Goal: Transaction & Acquisition: Obtain resource

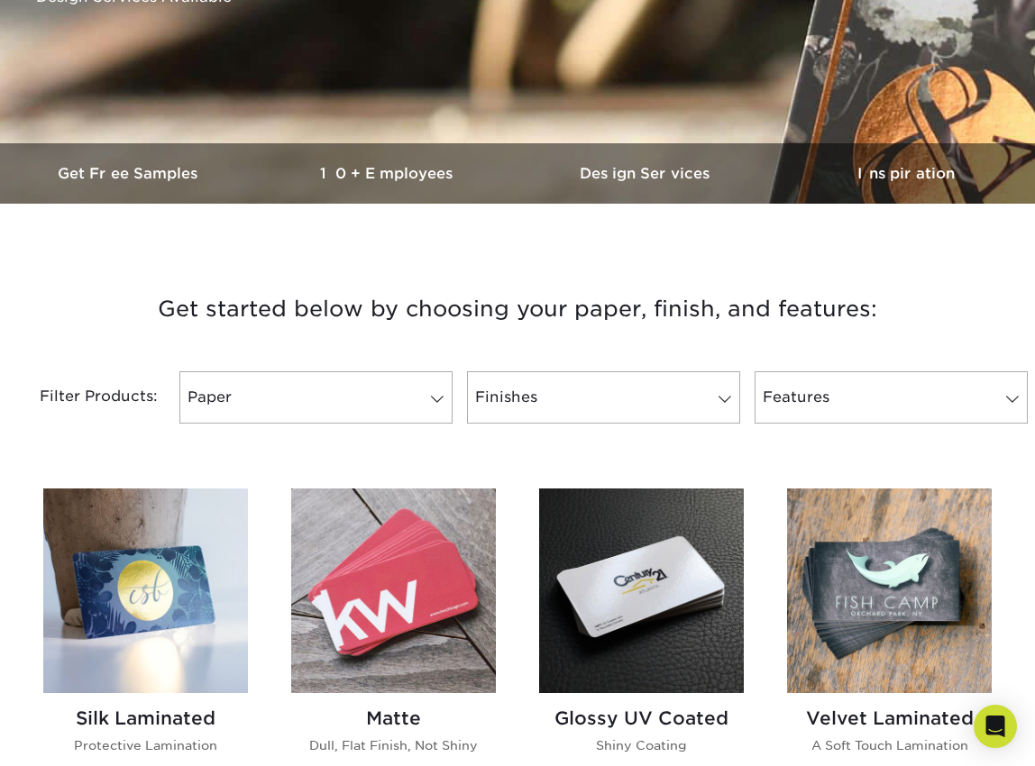
scroll to position [412, 0]
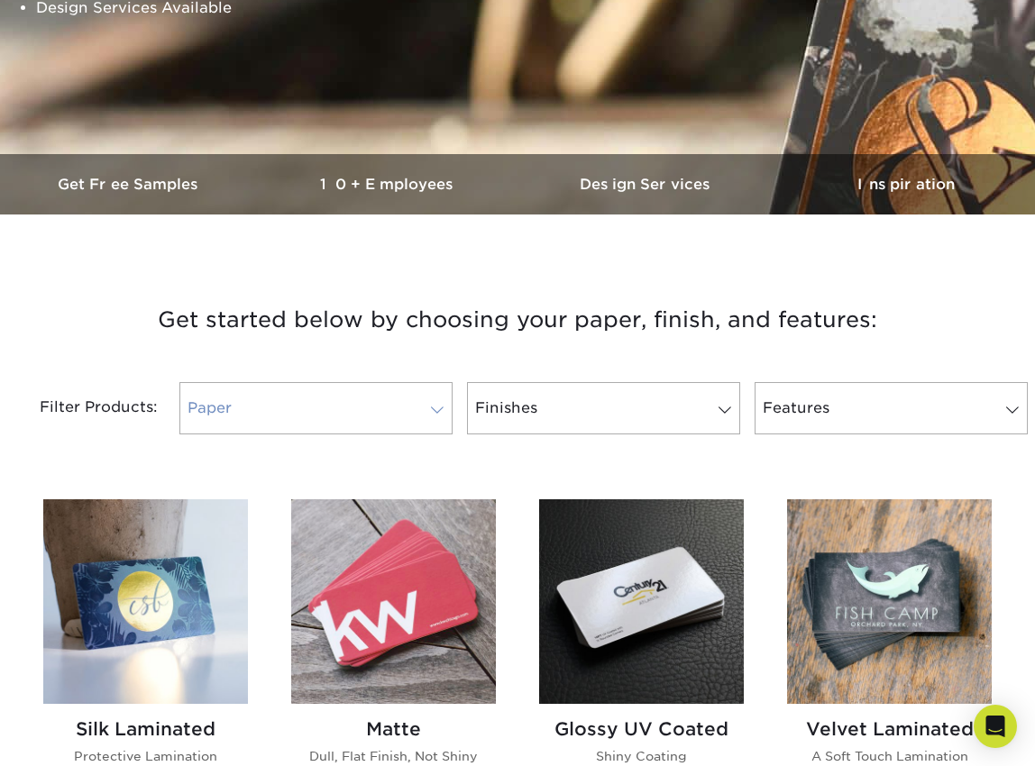
click at [435, 409] on span at bounding box center [437, 410] width 25 height 14
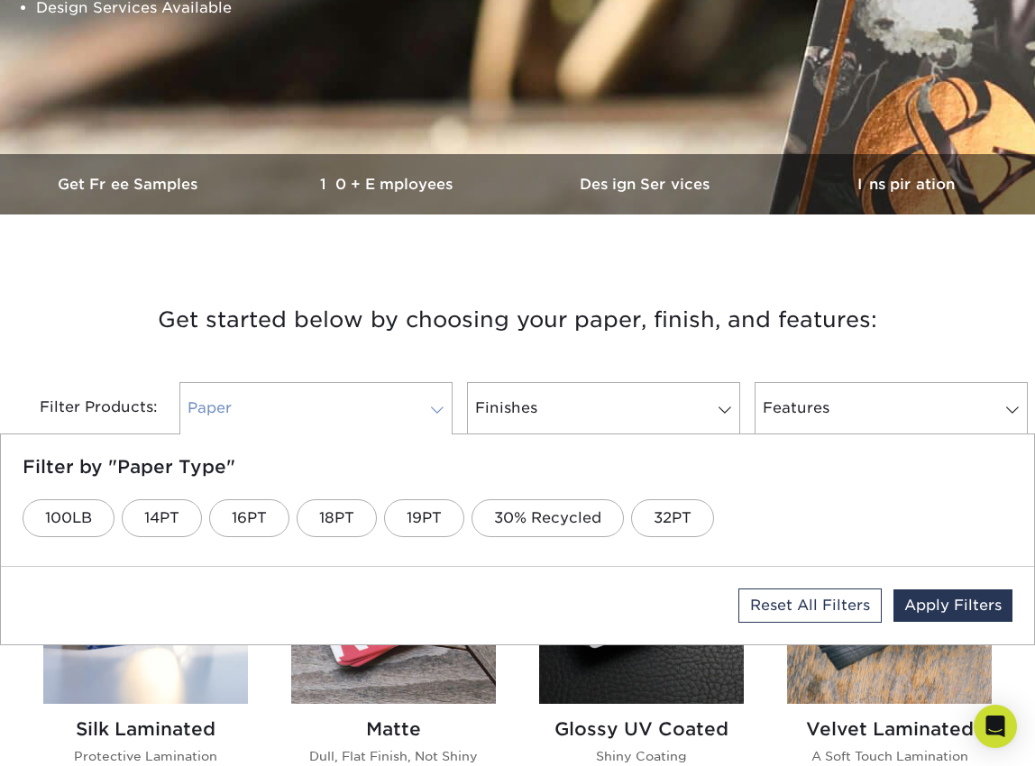
click at [435, 409] on span at bounding box center [437, 410] width 25 height 14
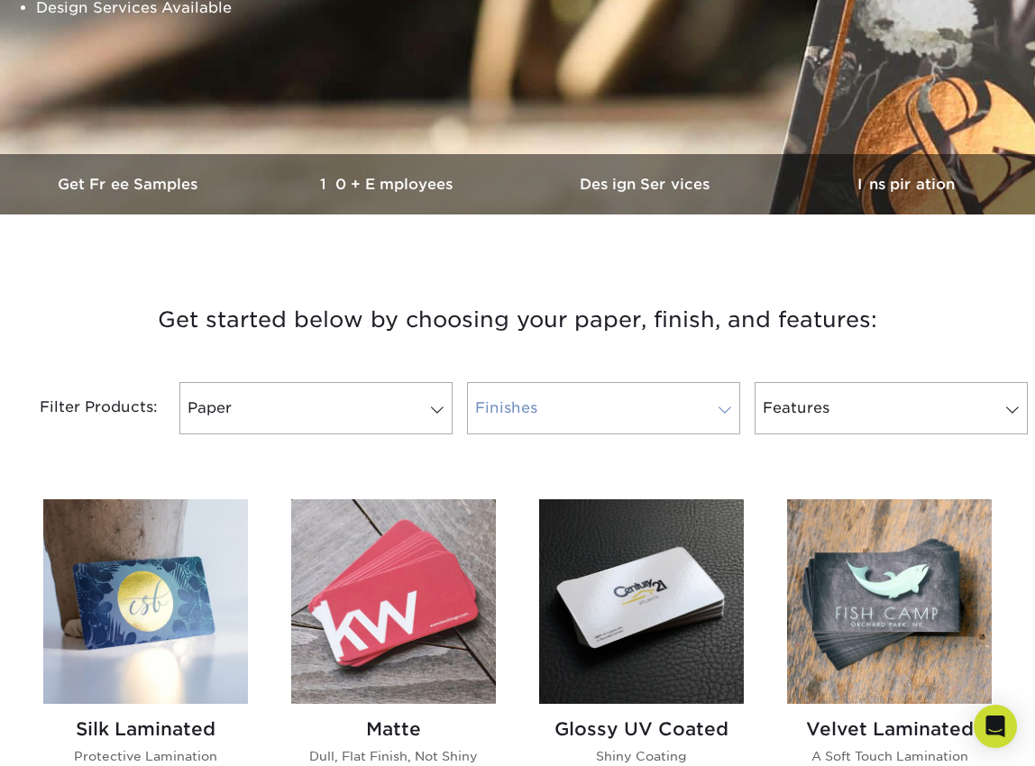
click at [691, 410] on link "Finishes" at bounding box center [603, 408] width 273 height 52
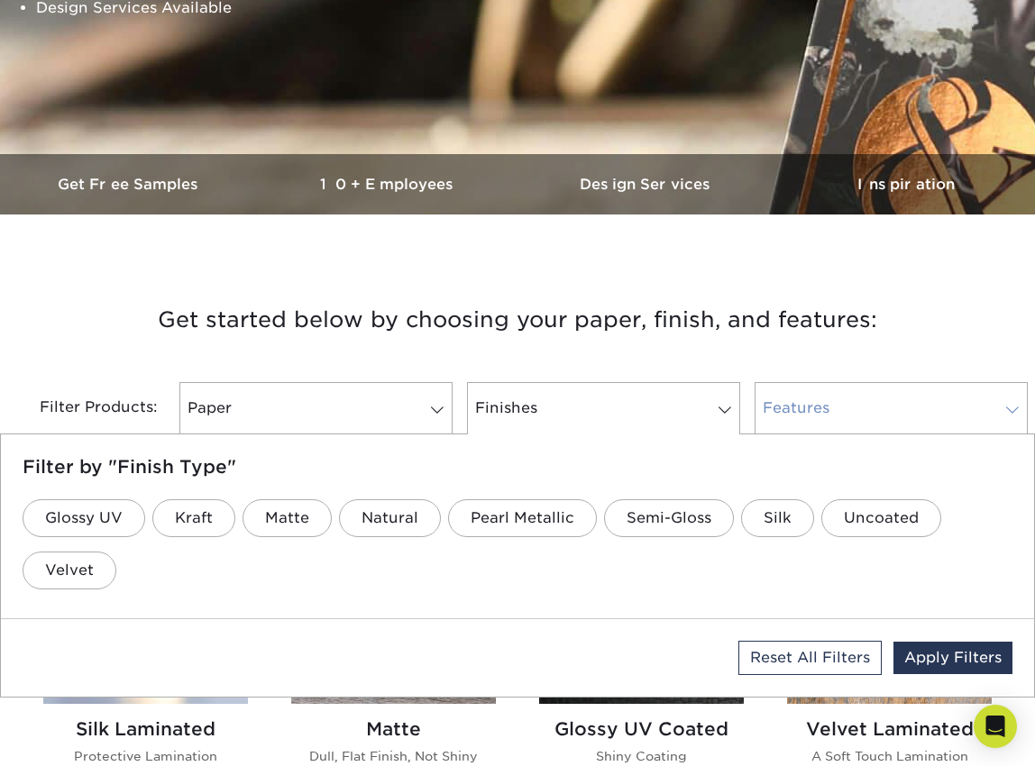
click at [927, 406] on link "Features" at bounding box center [891, 408] width 273 height 52
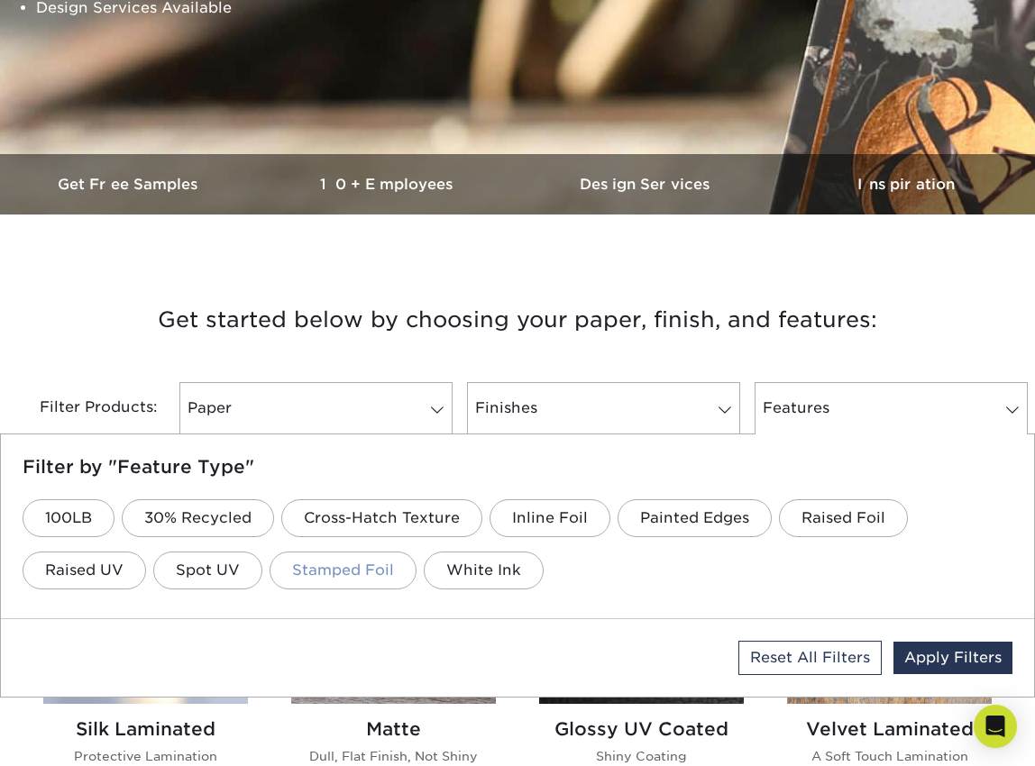
click at [343, 568] on link "Stamped Foil" at bounding box center [343, 571] width 147 height 38
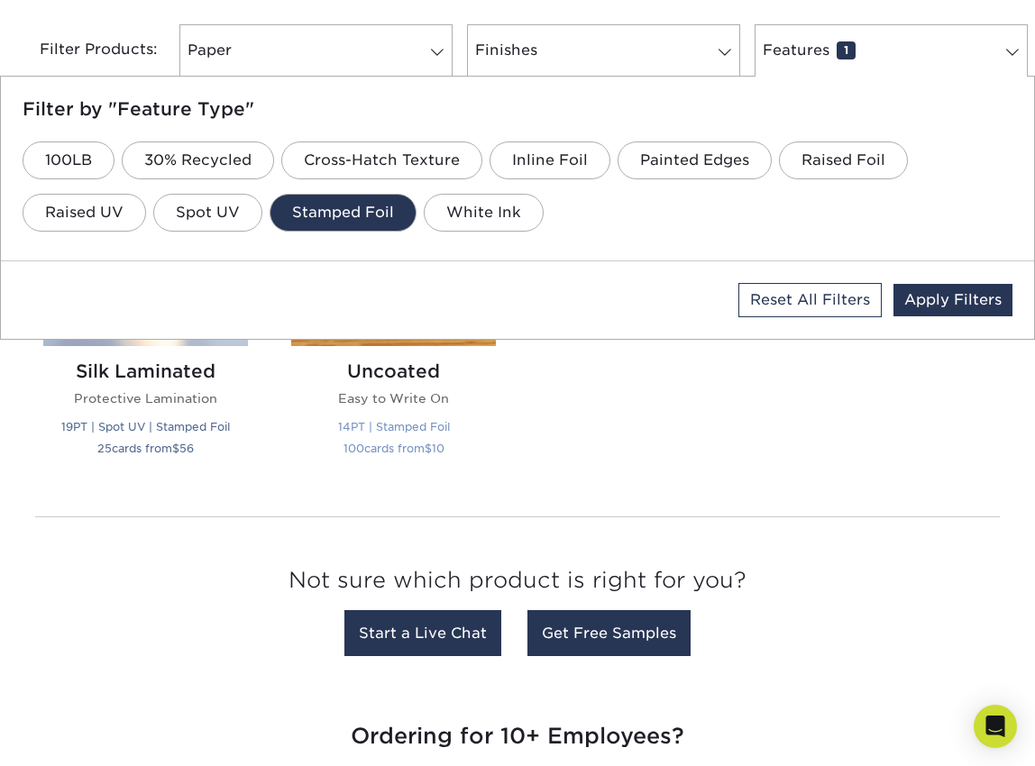
scroll to position [759, 0]
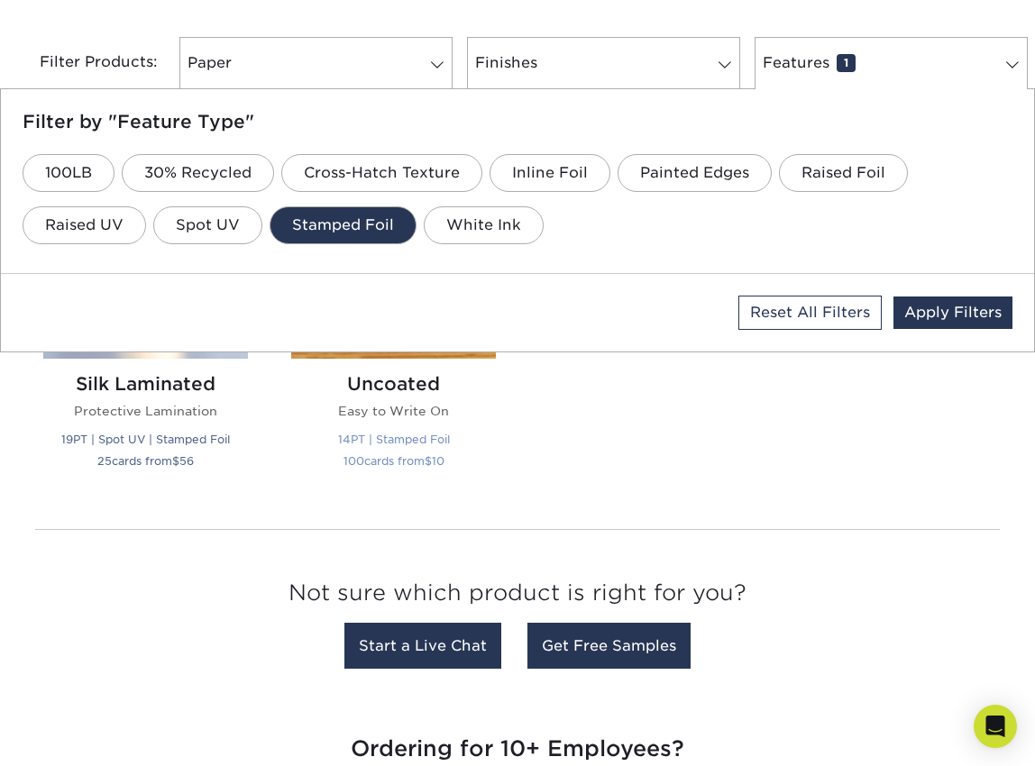
click at [401, 437] on small "14PT | Stamped Foil" at bounding box center [394, 440] width 112 height 14
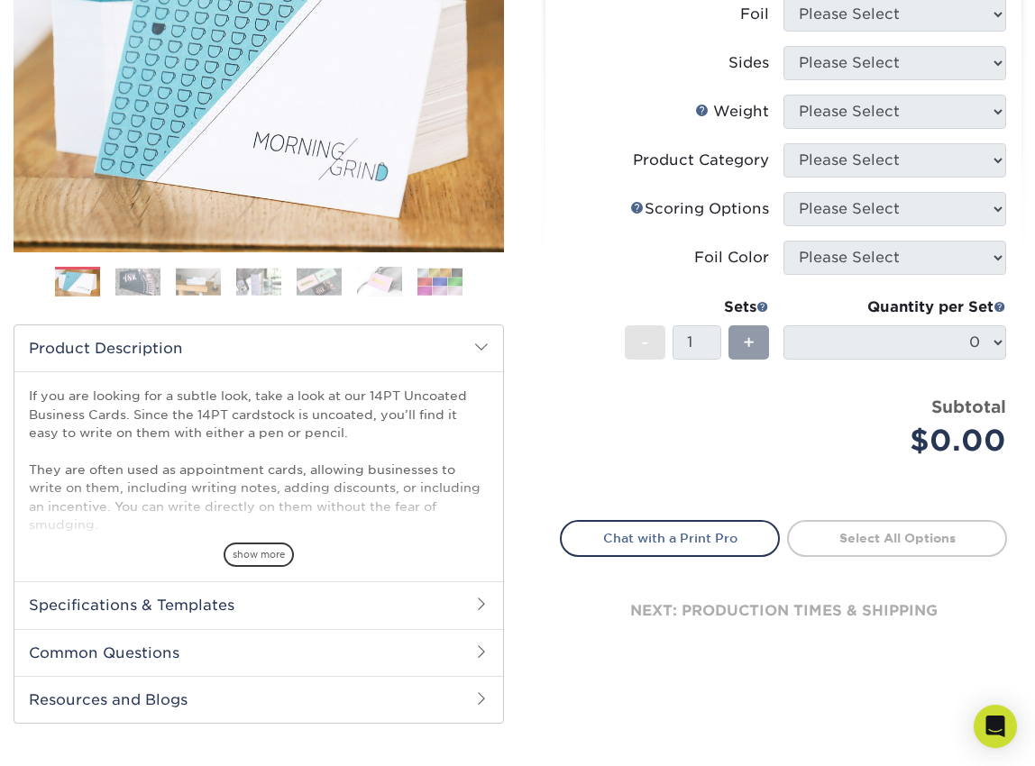
scroll to position [291, 0]
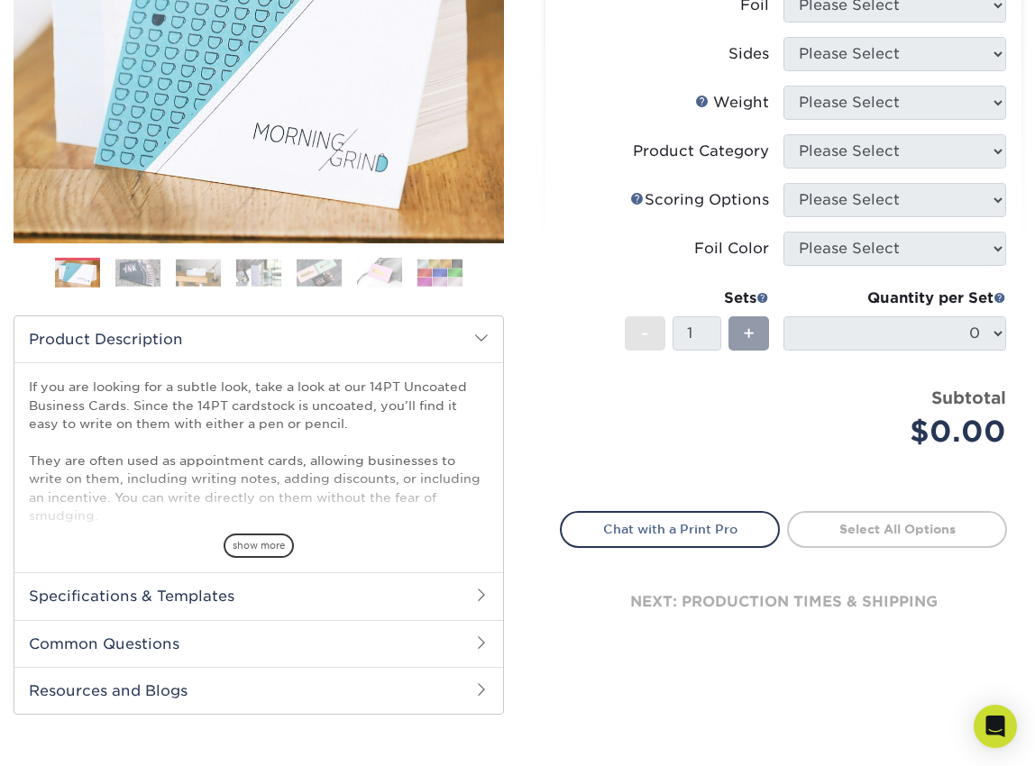
click at [294, 638] on h2 "Common Questions" at bounding box center [258, 643] width 489 height 47
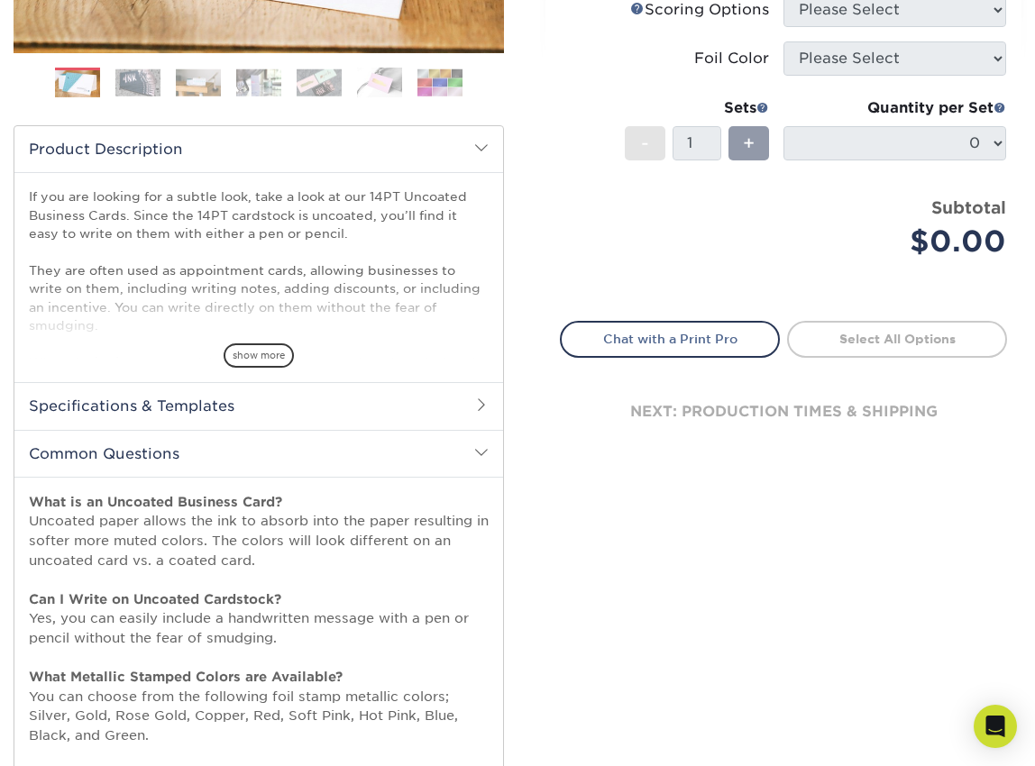
scroll to position [0, 0]
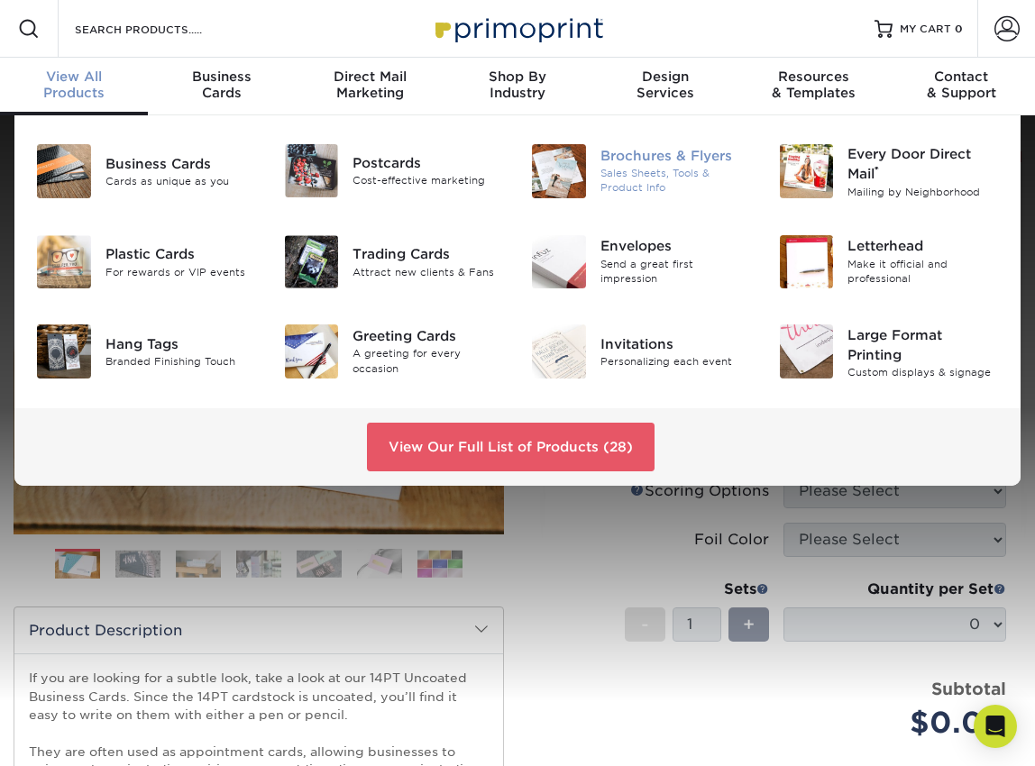
click at [639, 164] on div "Brochures & Flyers" at bounding box center [675, 156] width 151 height 20
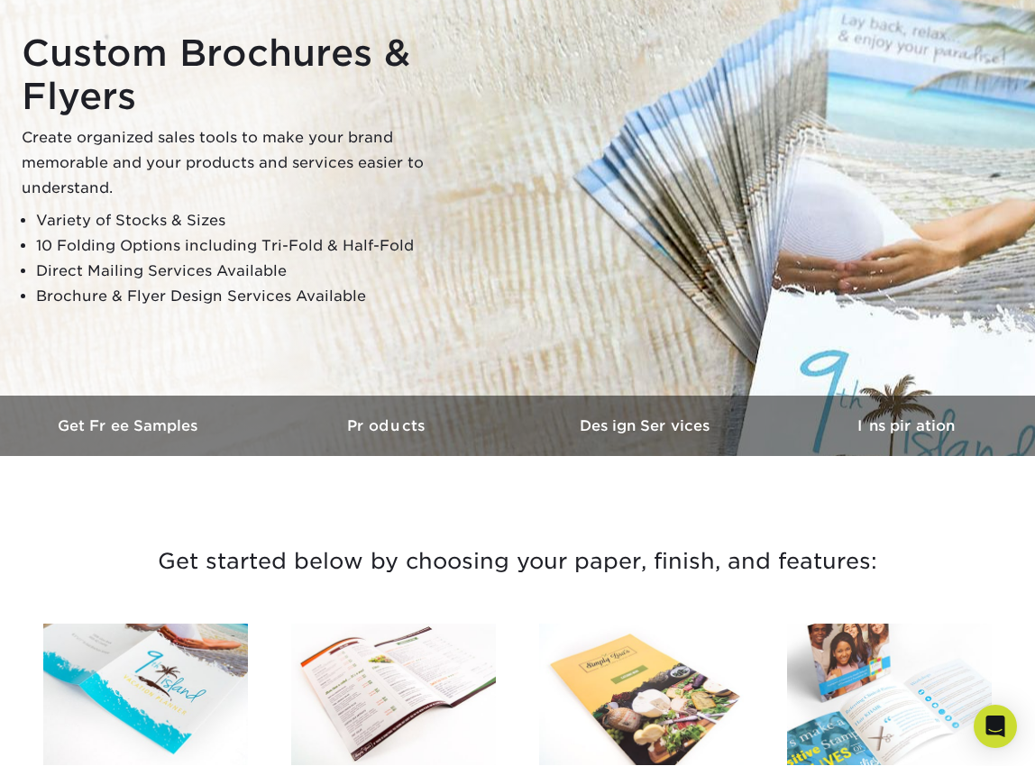
scroll to position [173, 0]
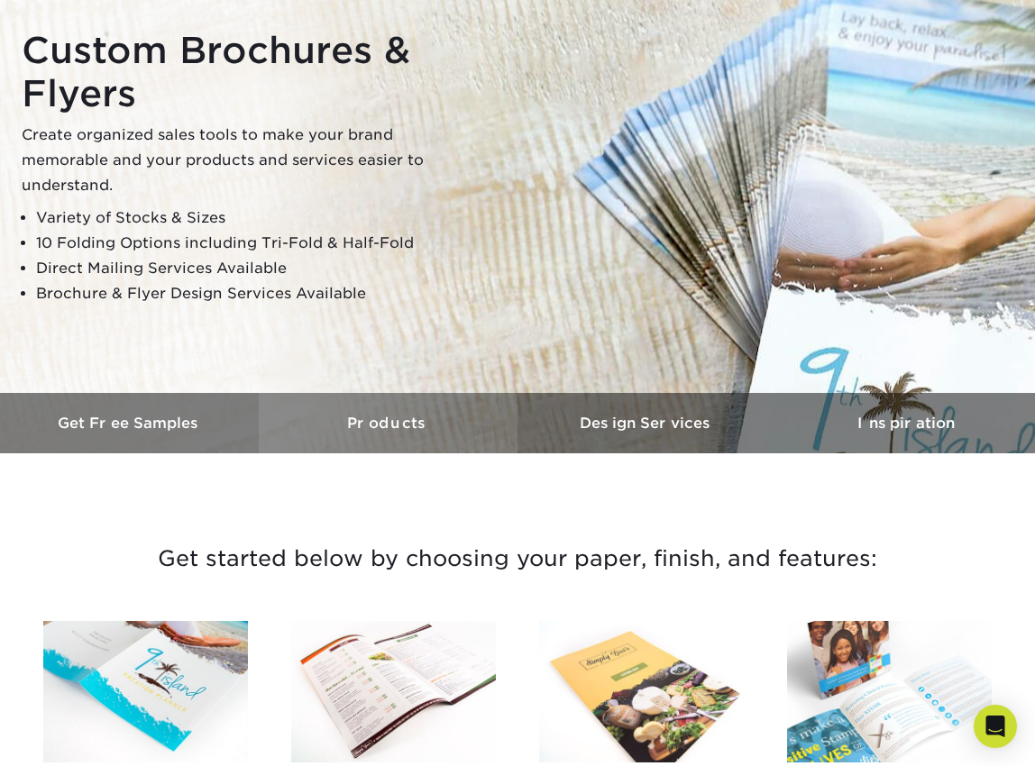
click at [380, 424] on h3 "Products" at bounding box center [388, 423] width 259 height 17
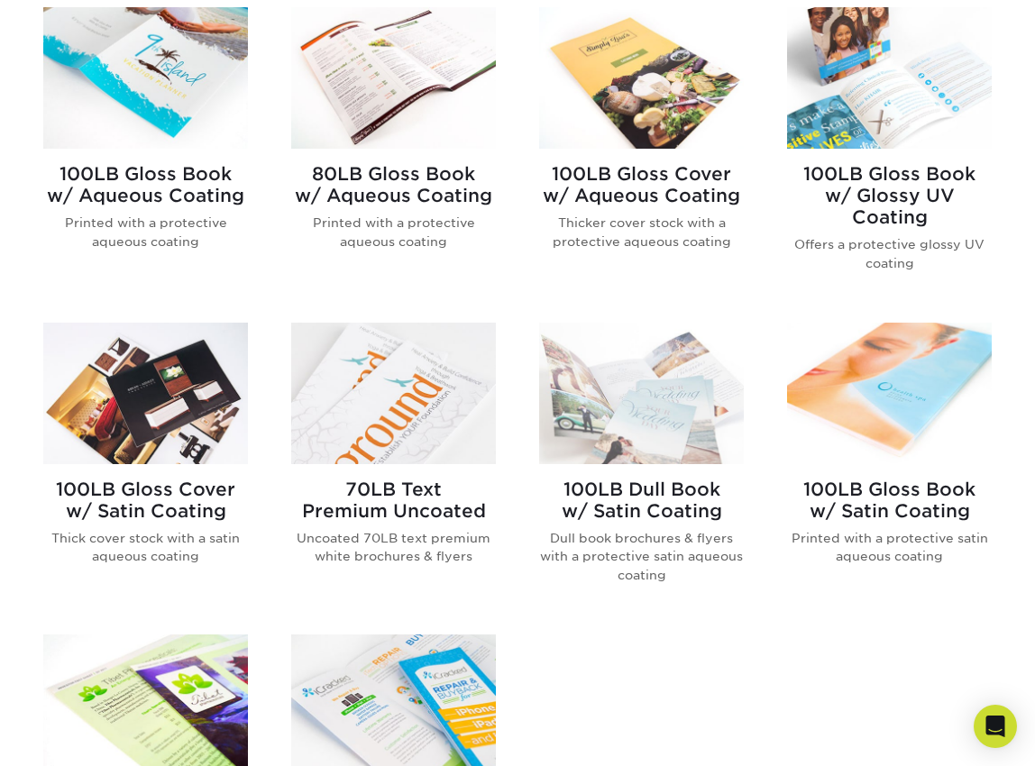
scroll to position [788, 0]
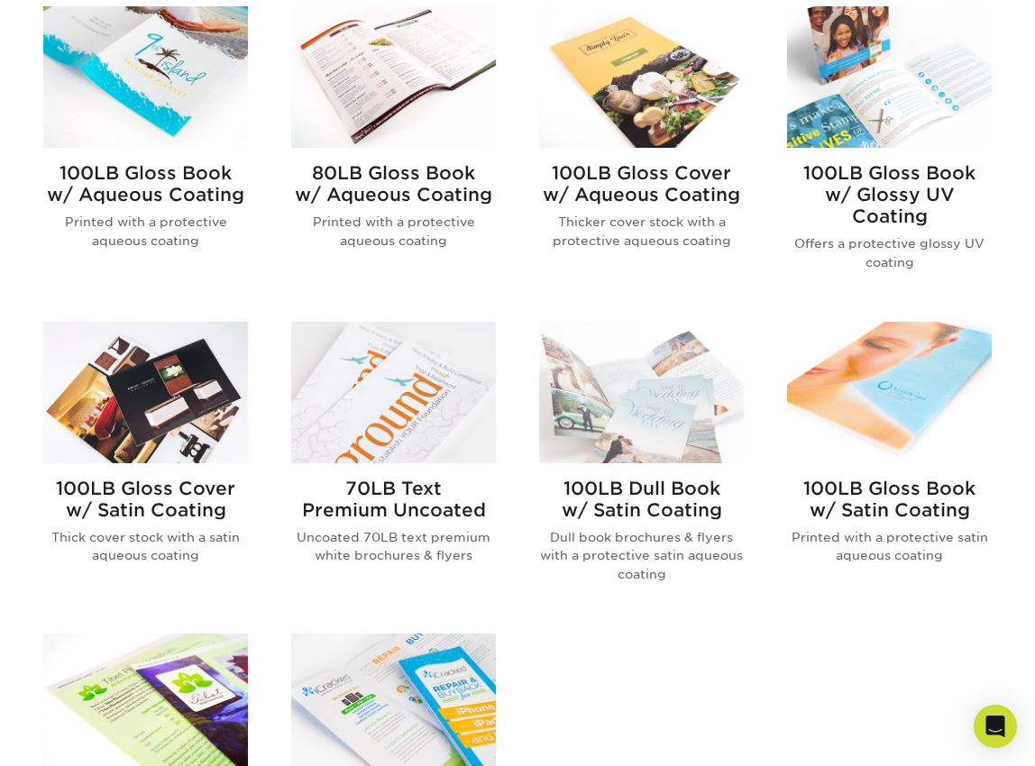
click at [190, 487] on h2 "100LB Gloss Cover w/ Satin Coating" at bounding box center [145, 499] width 205 height 43
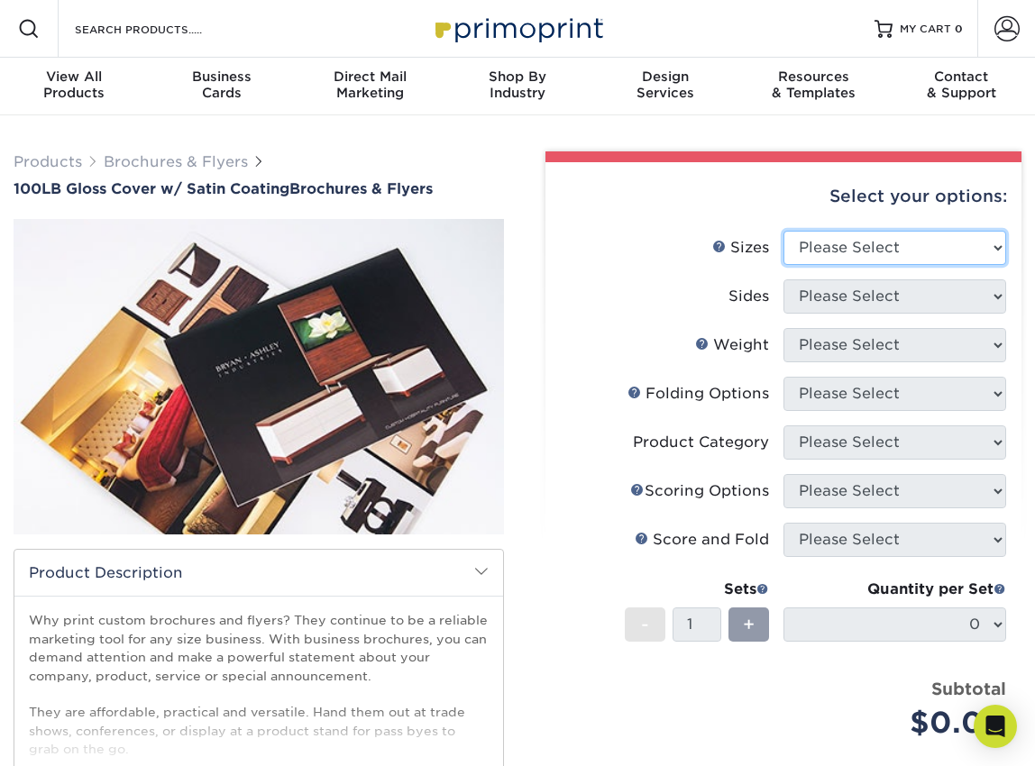
click at [984, 243] on select "Please Select 3.67" x 8.5" 4" x 8.5" 4" x 11" 4" x 12" 4.25" x 11" 5.5" x 8.5" …" at bounding box center [894, 248] width 223 height 34
select select "3.67x8.50"
click at [783, 231] on select "Please Select 3.67" x 8.5" 4" x 8.5" 4" x 11" 4" x 12" 4.25" x 11" 5.5" x 8.5" …" at bounding box center [894, 248] width 223 height 34
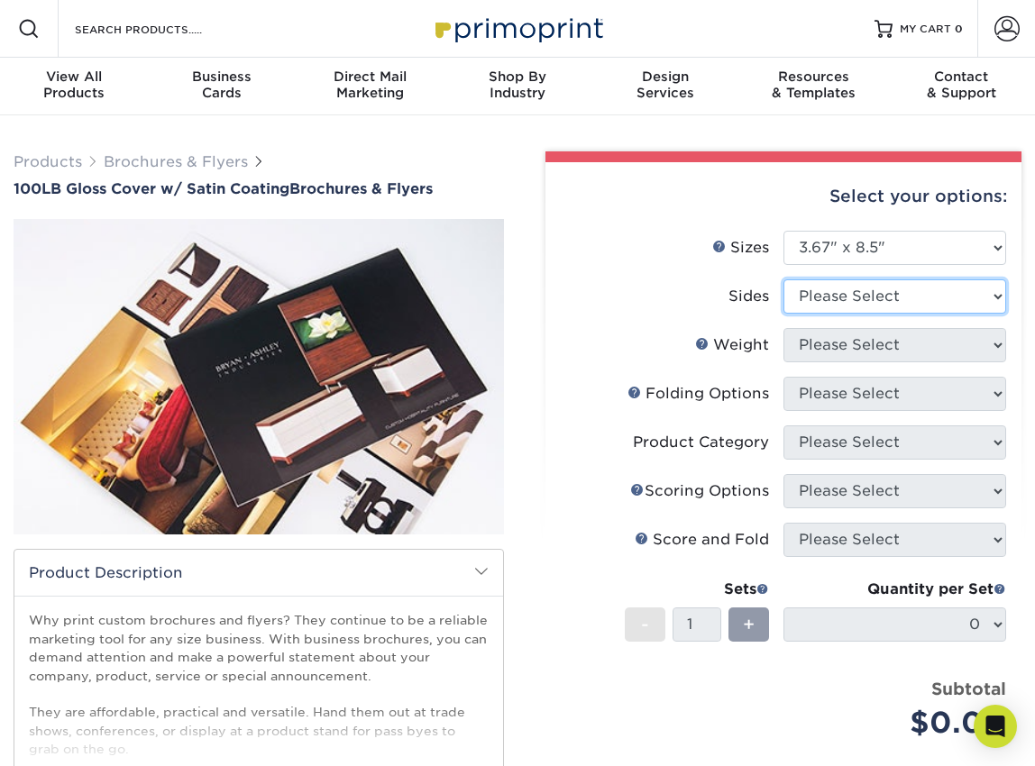
click at [980, 301] on select "Please Select Print Both Sides Print Front Only" at bounding box center [894, 296] width 223 height 34
select select "13abbda7-1d64-4f25-8bb2-c179b224825d"
click at [783, 279] on select "Please Select Print Both Sides Print Front Only" at bounding box center [894, 296] width 223 height 34
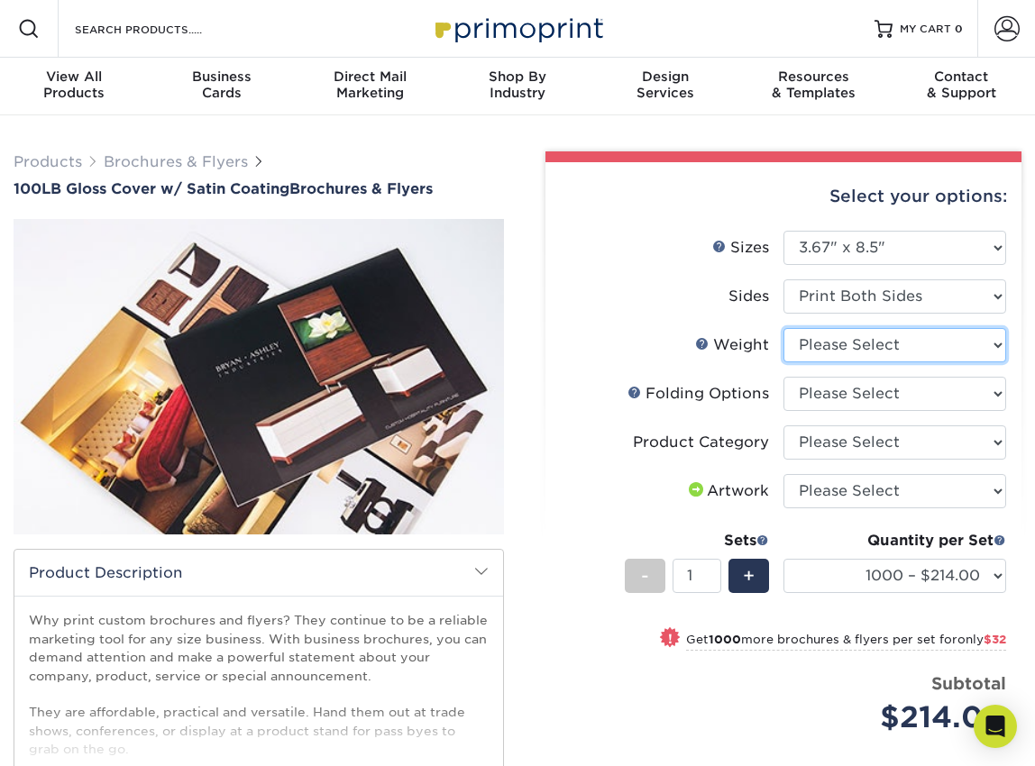
click at [984, 344] on select "Please Select 100LB" at bounding box center [894, 345] width 223 height 34
select select "100LB"
click at [783, 328] on select "Please Select 100LB" at bounding box center [894, 345] width 223 height 34
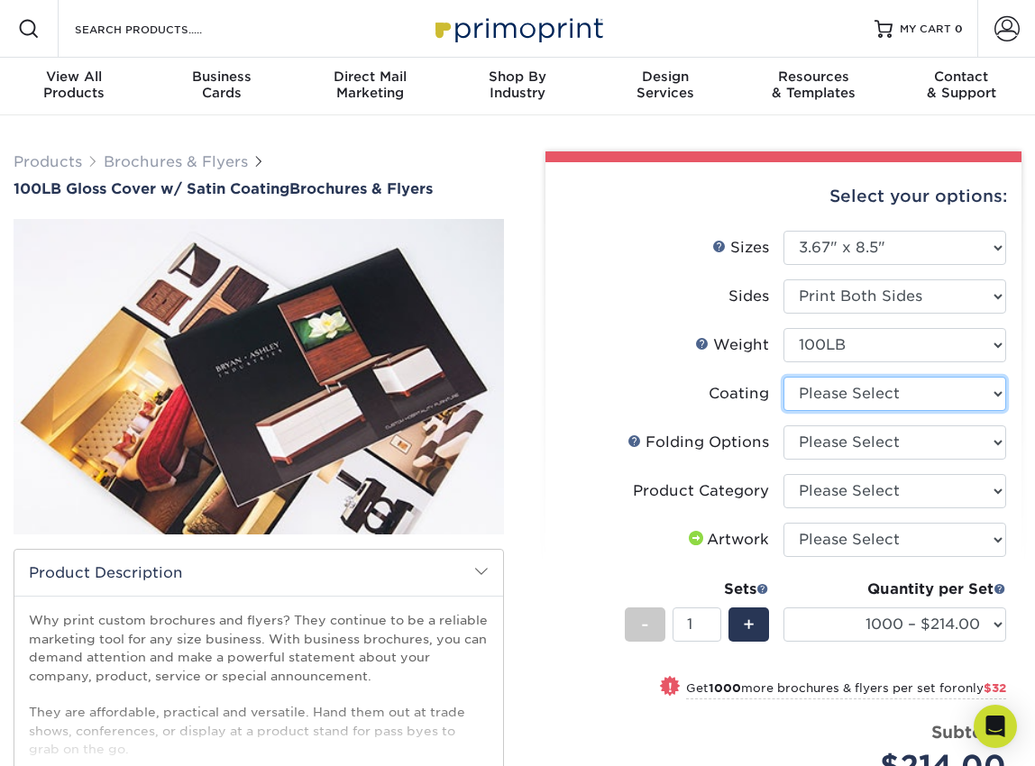
click at [969, 389] on select at bounding box center [894, 394] width 223 height 34
select select "1753ff32-3d28-4f95-990a-6fda0dbe3d7c"
click at [783, 377] on select at bounding box center [894, 394] width 223 height 34
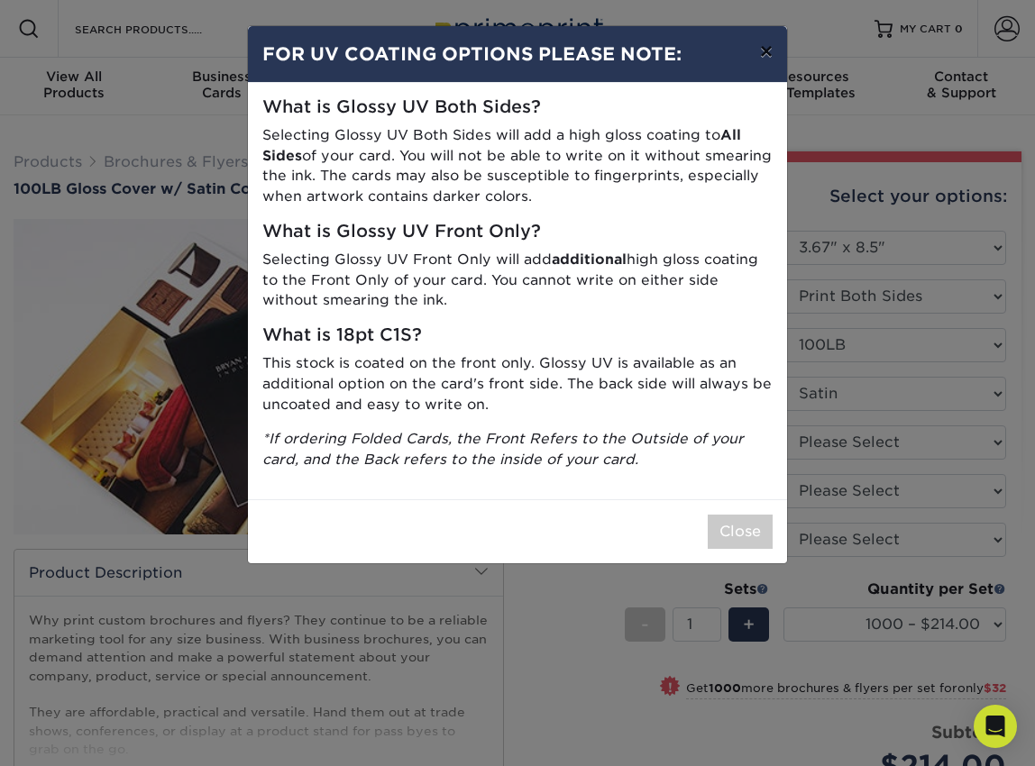
click at [766, 54] on button "×" at bounding box center [766, 51] width 41 height 50
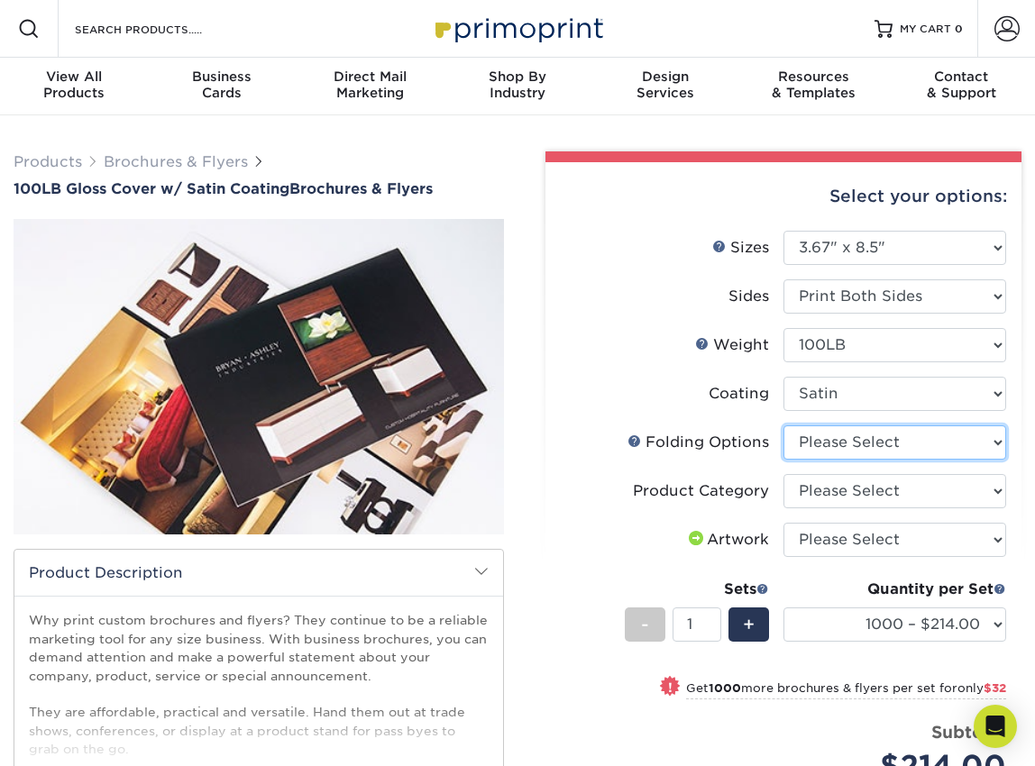
click at [948, 447] on select "Please Select FLAT - No Folding" at bounding box center [894, 443] width 223 height 34
select select "9b1d5825-34d1-4721-9874-ed79abb003d7"
click at [783, 426] on select "Please Select FLAT - No Folding" at bounding box center [894, 443] width 223 height 34
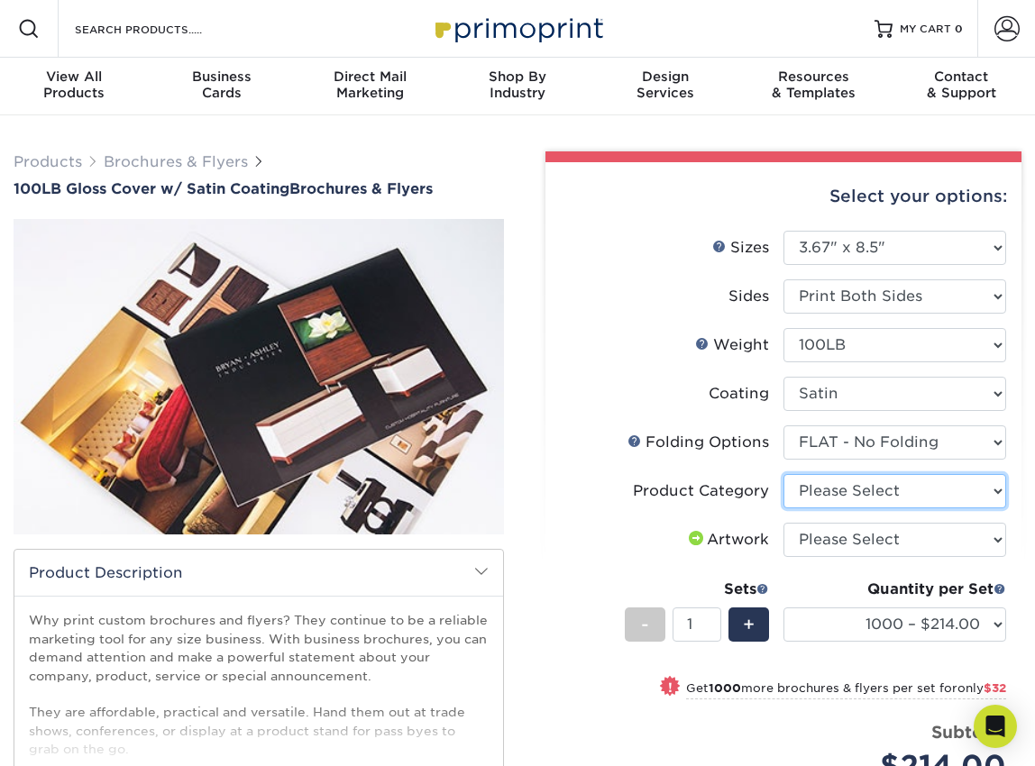
click at [985, 490] on select "Please Select Flyers and Brochures" at bounding box center [894, 491] width 223 height 34
select select "1a668080-6b7c-4174-b399-2c3833b27ef4"
click at [783, 474] on select "Please Select Flyers and Brochures" at bounding box center [894, 491] width 223 height 34
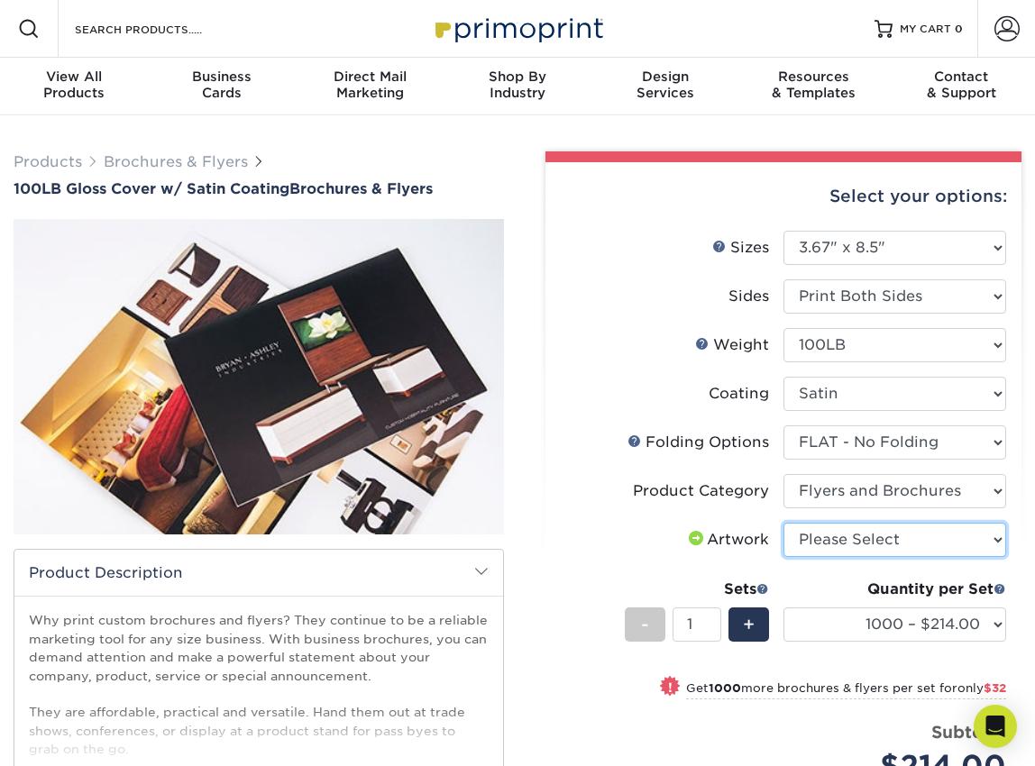
click at [987, 542] on select "Please Select I will upload files I need a design - $175" at bounding box center [894, 540] width 223 height 34
select select "upload"
click at [783, 523] on select "Please Select I will upload files I need a design - $175" at bounding box center [894, 540] width 223 height 34
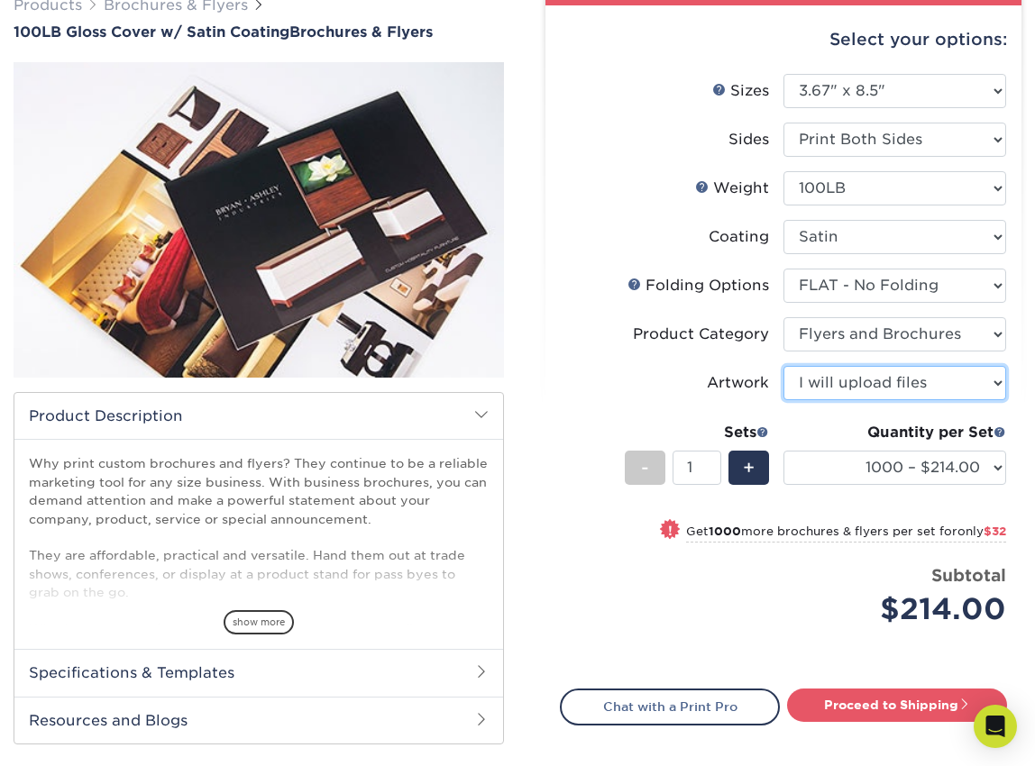
scroll to position [160, 0]
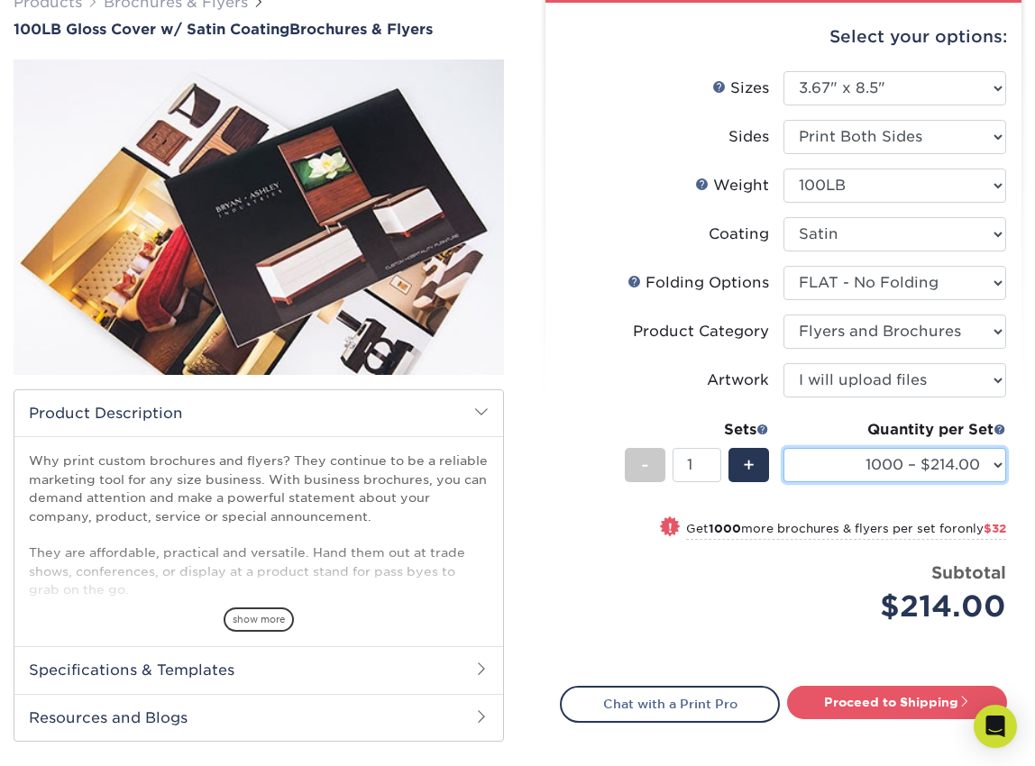
click at [996, 462] on select "1000 – $214.00 2000 – $246.00 2500 – $307.00 3000 – $394.00 4000 – $474.00 5000…" at bounding box center [894, 465] width 223 height 34
click at [783, 448] on select "1000 – $214.00 2000 – $246.00 2500 – $307.00 3000 – $394.00 4000 – $474.00 5000…" at bounding box center [894, 465] width 223 height 34
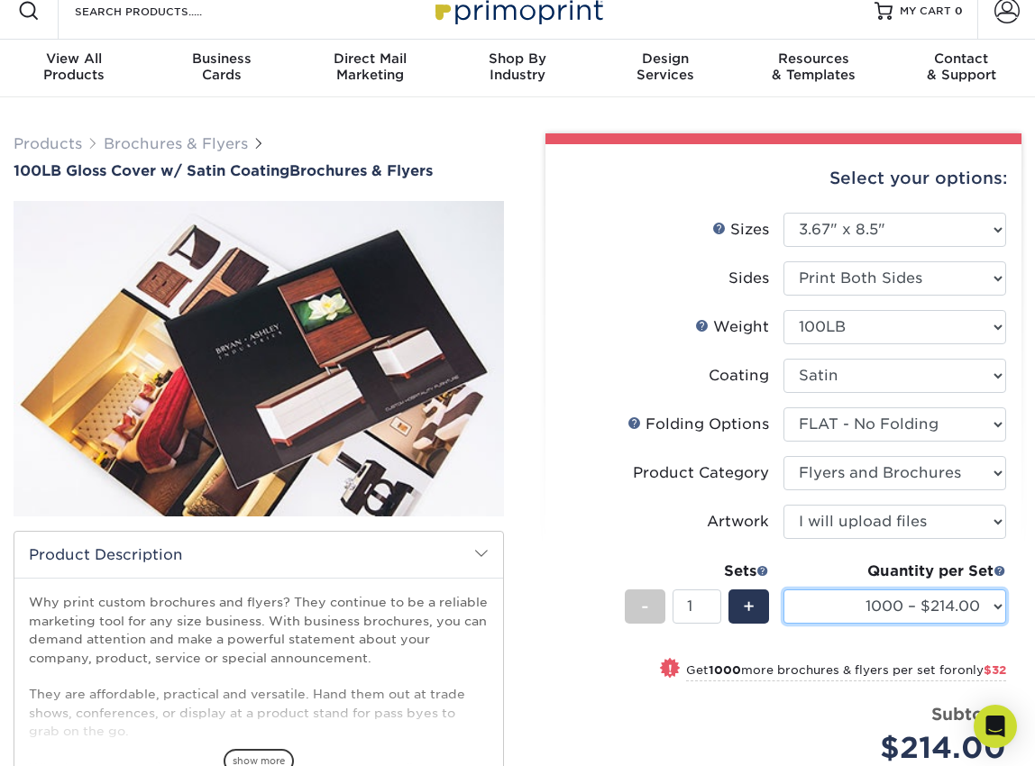
scroll to position [0, 0]
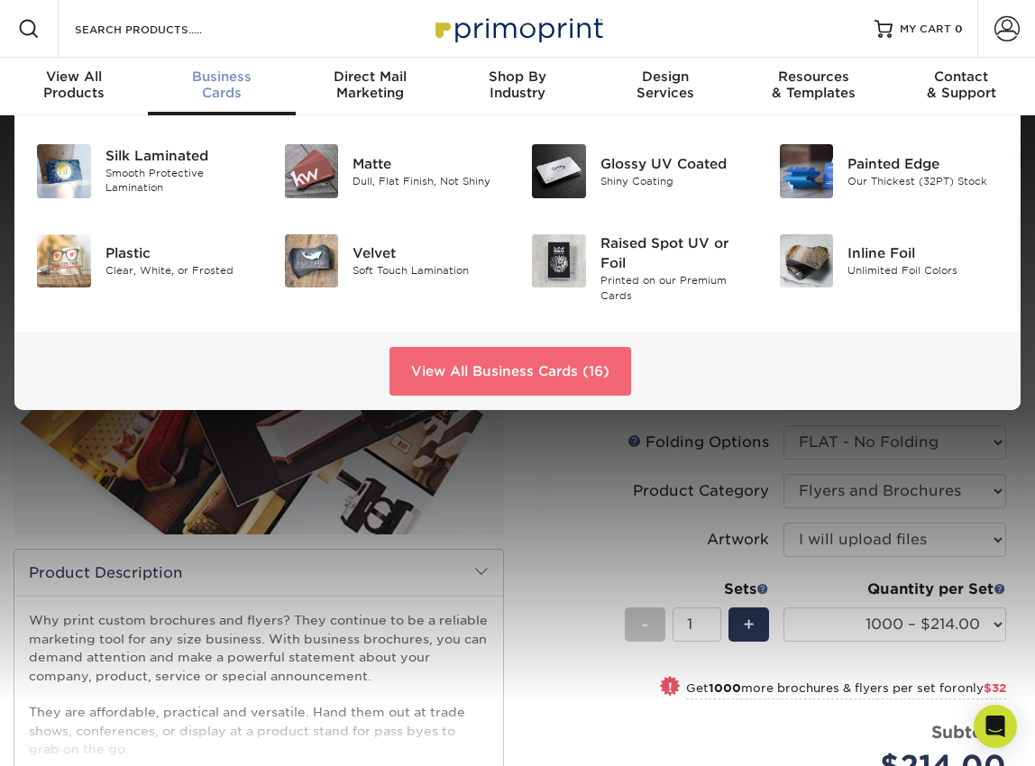
click at [481, 371] on link "View All Business Cards (16)" at bounding box center [510, 371] width 242 height 49
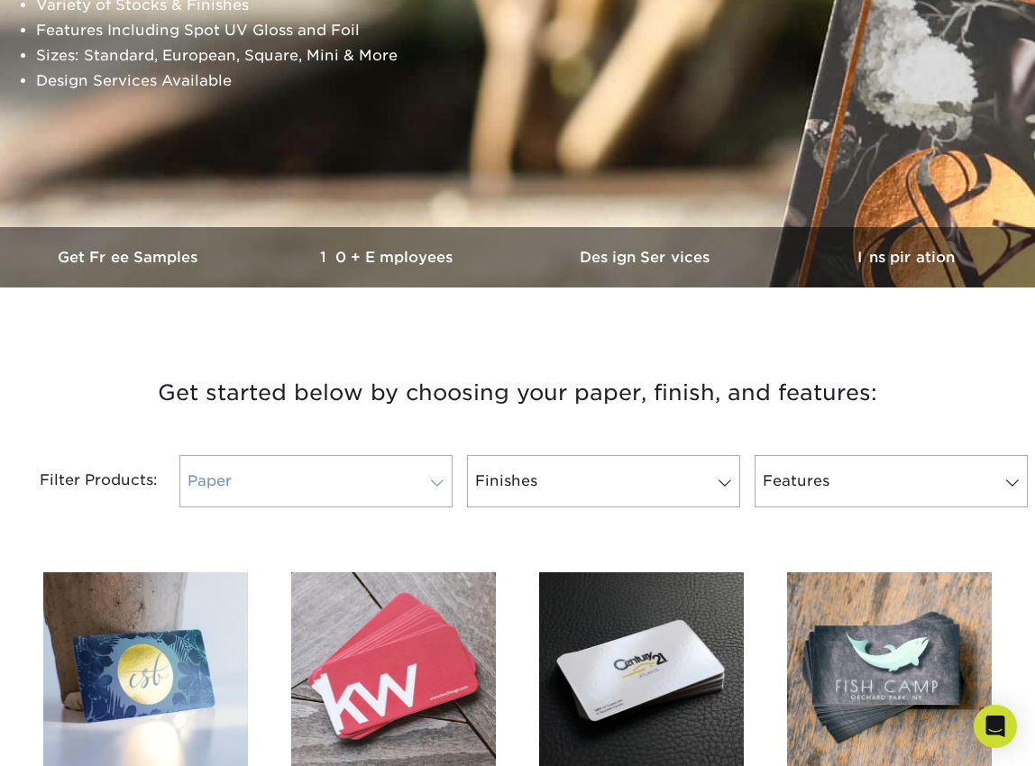
scroll to position [335, 0]
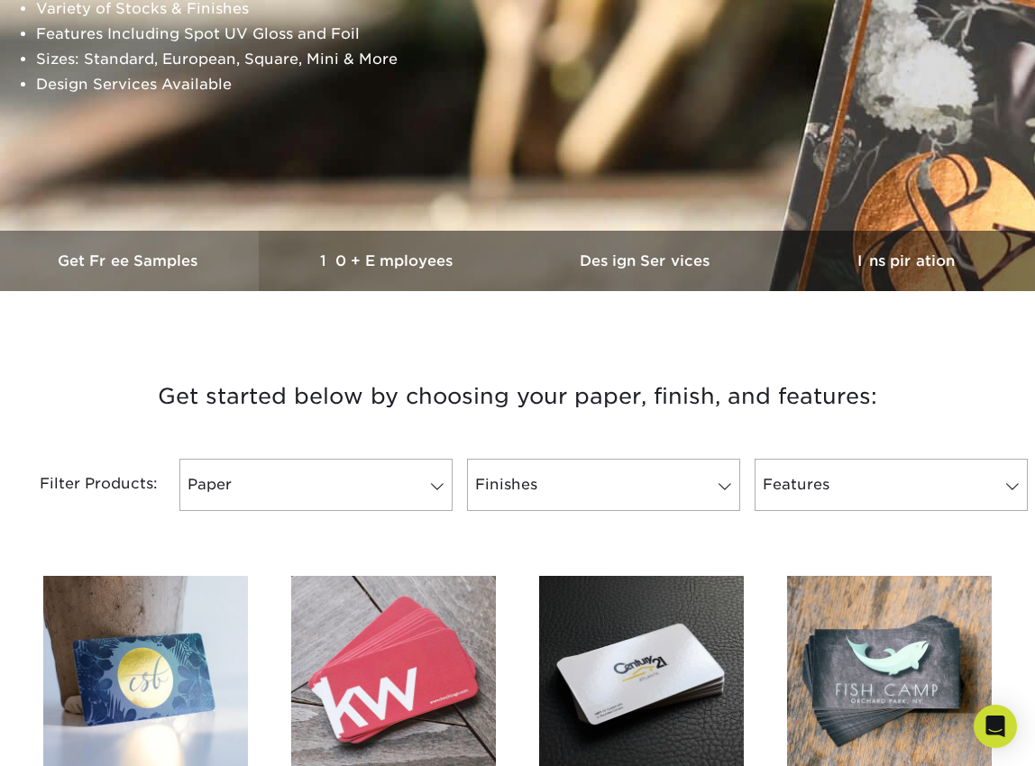
click at [113, 259] on h3 "Get Free Samples" at bounding box center [129, 260] width 259 height 17
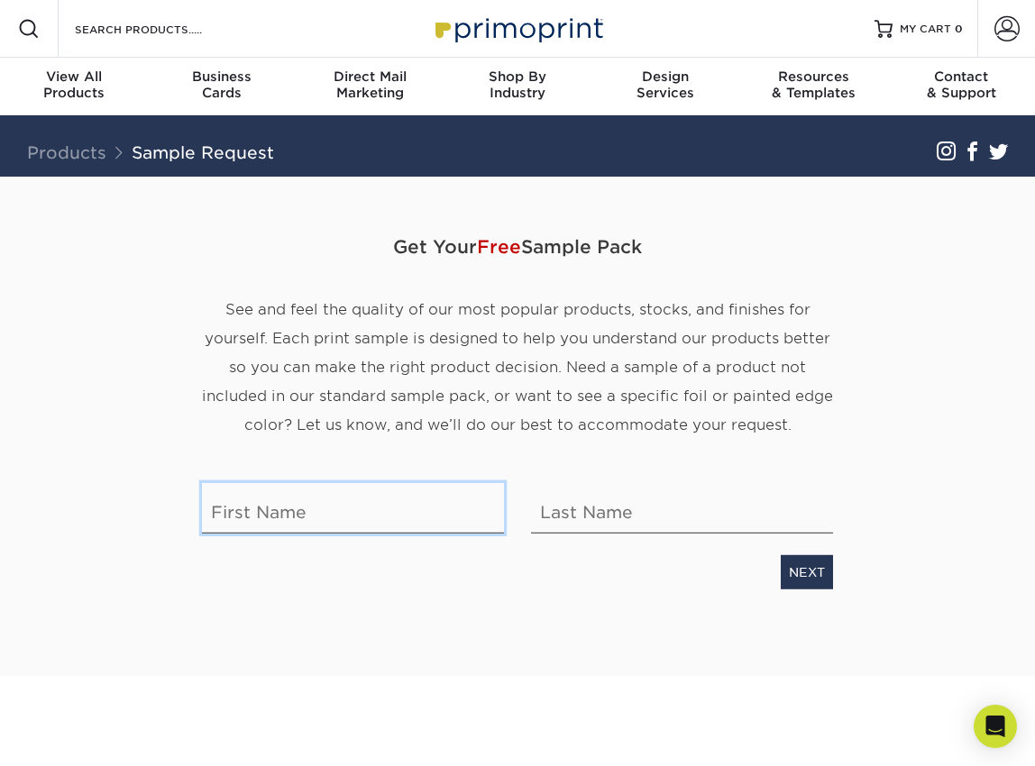
click at [260, 513] on input "text" at bounding box center [353, 508] width 302 height 50
type input "[PERSON_NAME]"
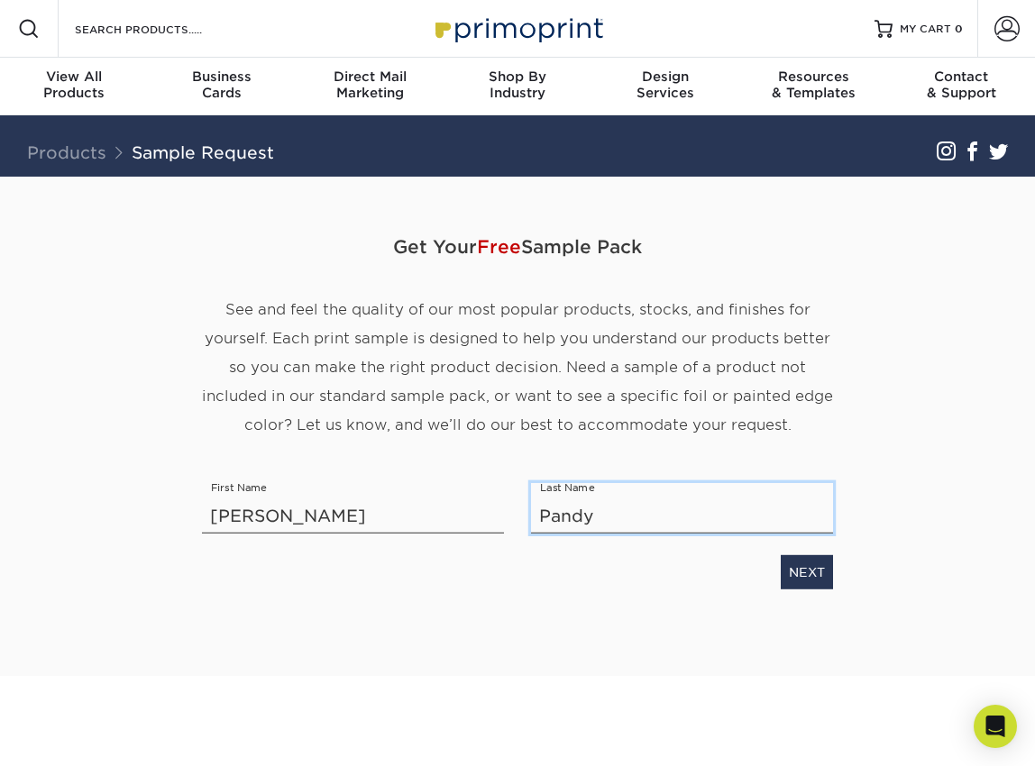
type input "[PERSON_NAME]"
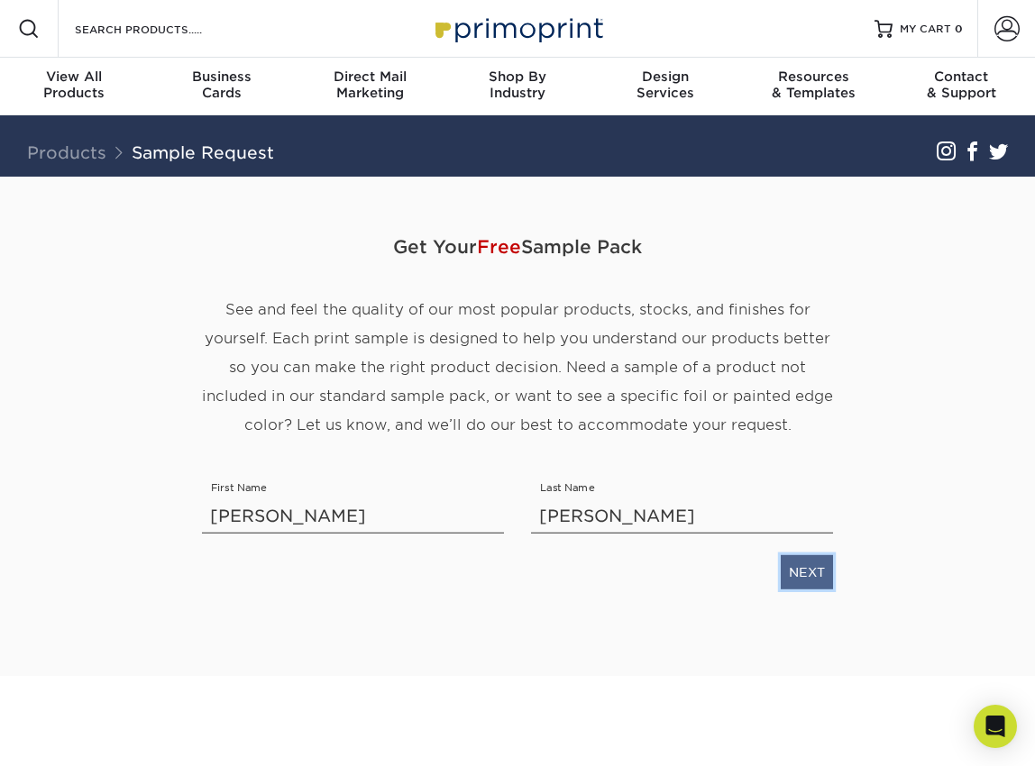
click at [796, 572] on link "NEXT" at bounding box center [807, 572] width 52 height 34
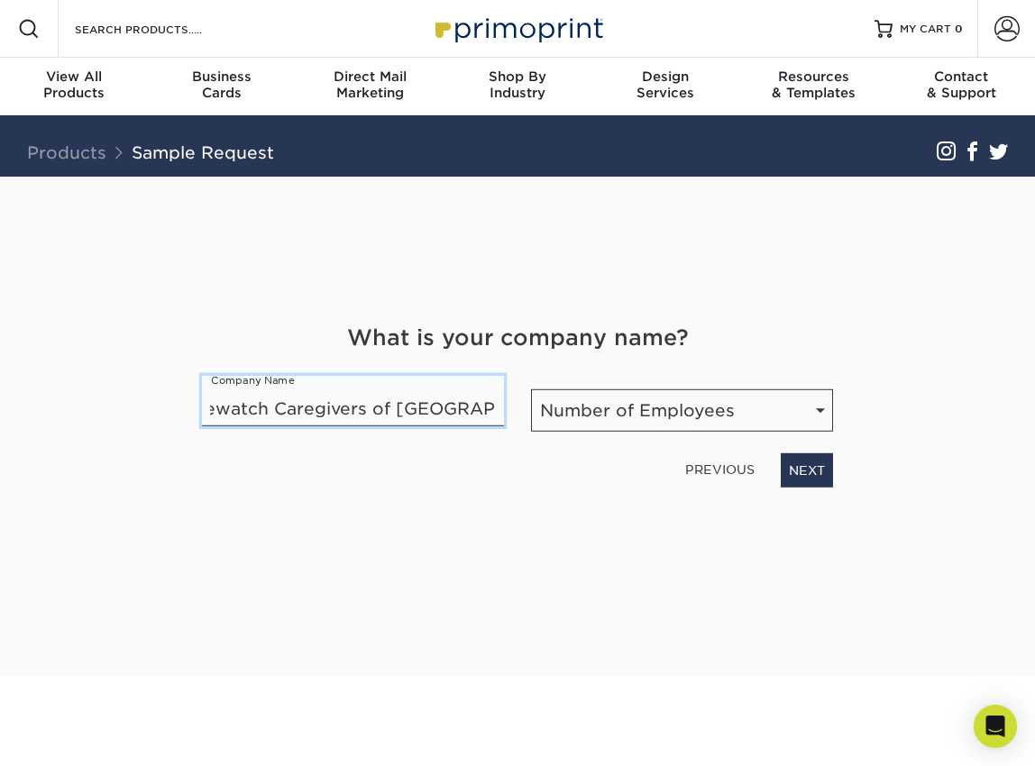
scroll to position [0, 54]
type input "Homewatch Caregivers of [GEOGRAPHIC_DATA]"
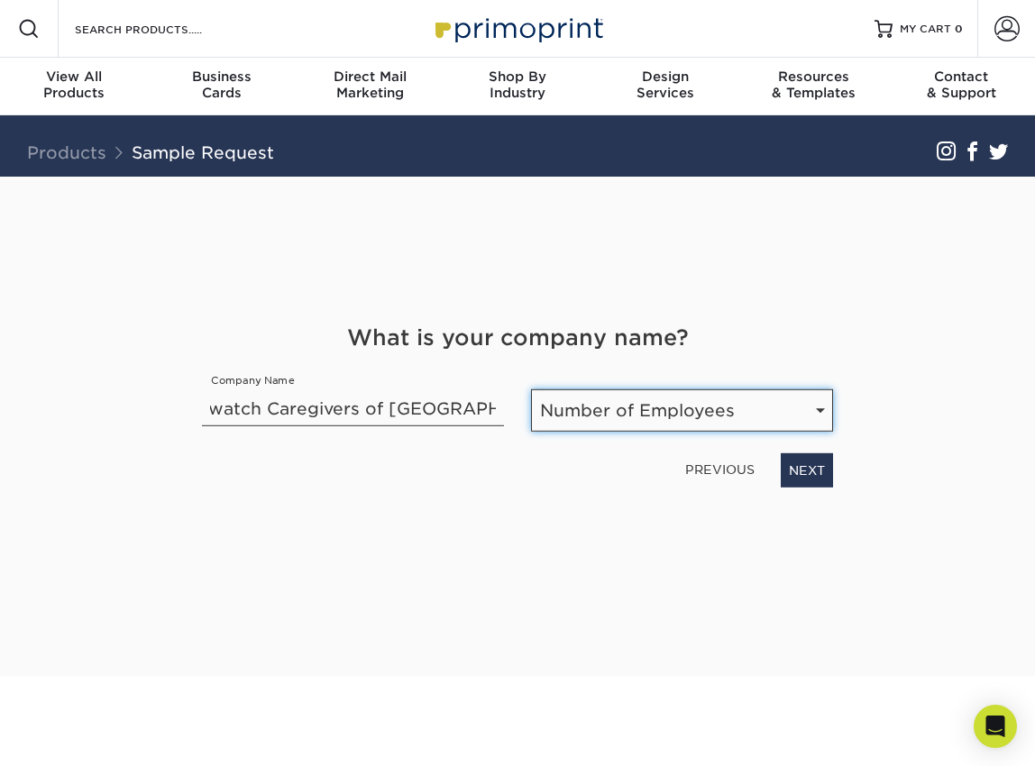
click at [806, 417] on select "Number of Employees Self-employed 1-10 employees 11-50 employees 51-200 employe…" at bounding box center [682, 410] width 302 height 42
click at [531, 389] on select "Number of Employees Self-employed 1-10 employees 11-50 employees 51-200 employe…" at bounding box center [682, 410] width 302 height 42
click at [815, 409] on select "Number of Employees Self-employed 1-10 employees 11-50 employees 51-200 employe…" at bounding box center [682, 410] width 302 height 42
select select "11-50"
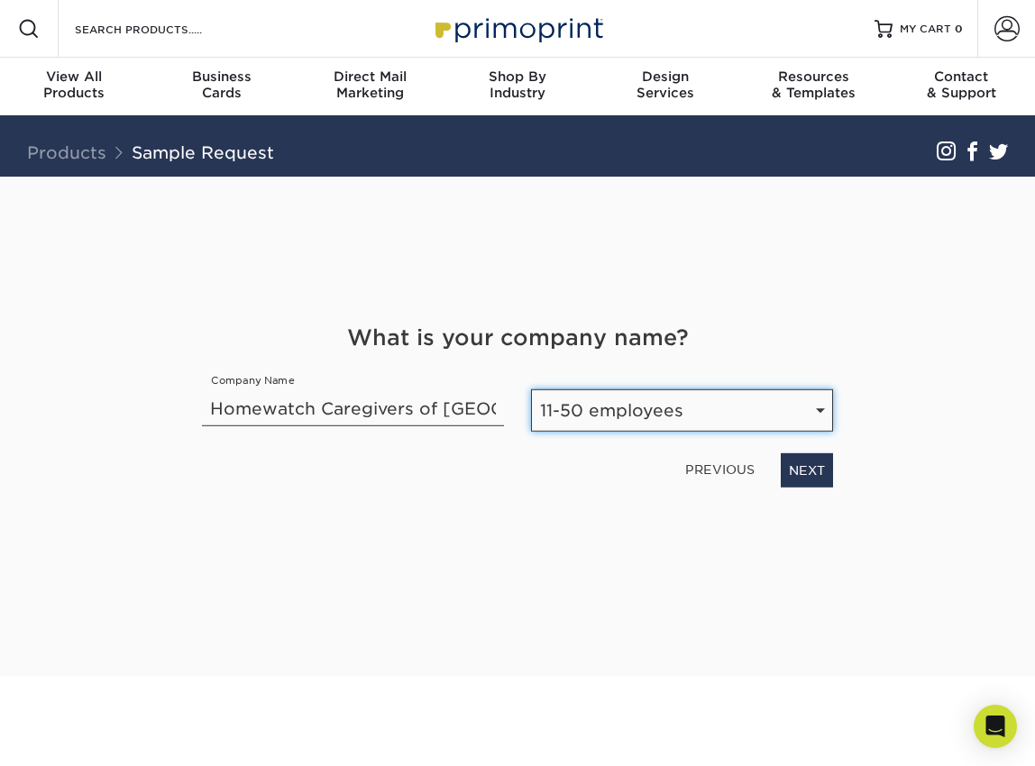
click at [531, 389] on select "Number of Employees Self-employed 1-10 employees 11-50 employees 51-200 employe…" at bounding box center [682, 410] width 302 height 42
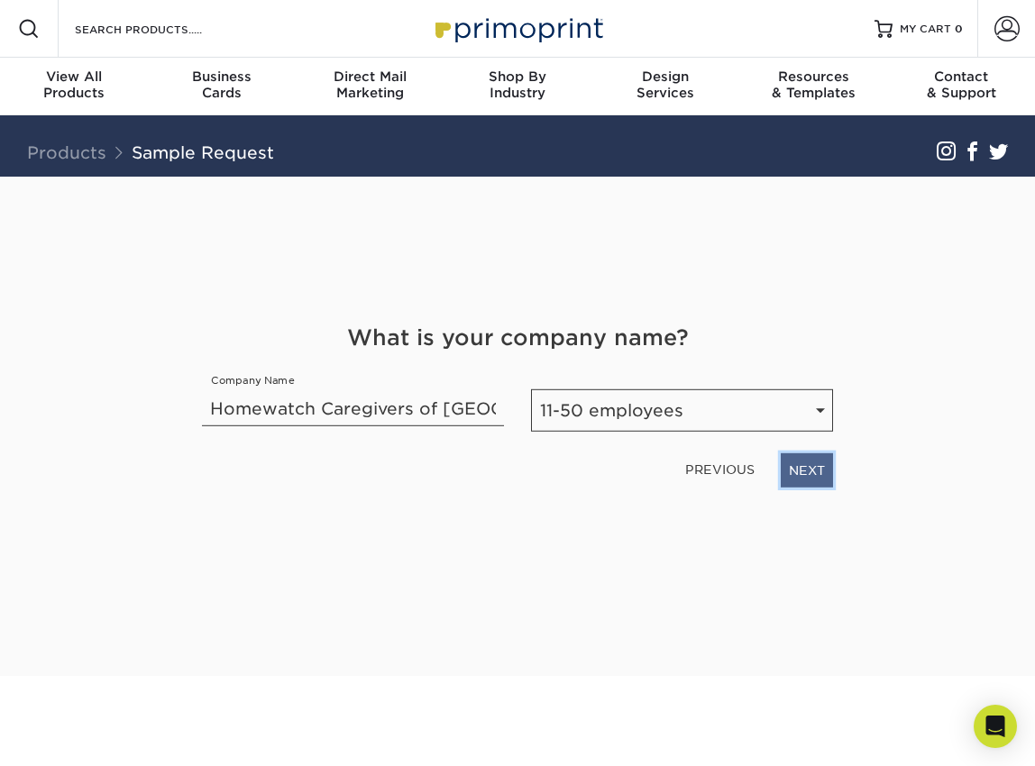
click at [800, 470] on link "NEXT" at bounding box center [807, 470] width 52 height 34
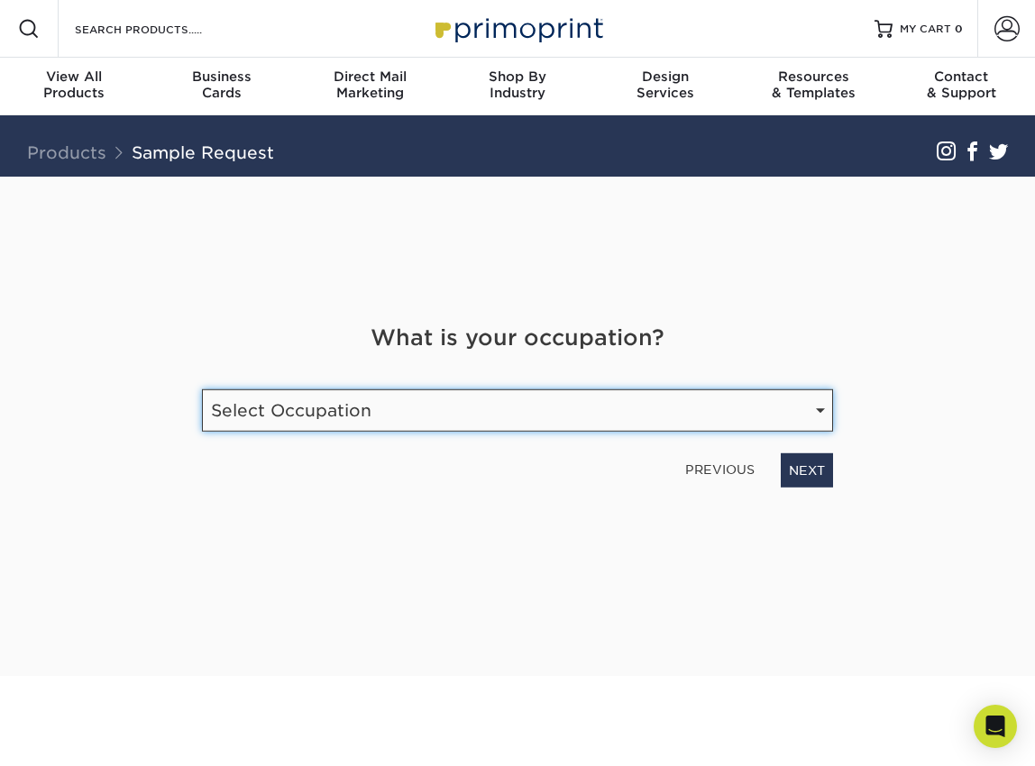
click at [797, 413] on select "Select Occupation Agency Automotive Blogger Cleaning Services Construction Educ…" at bounding box center [517, 410] width 631 height 42
select select "Health Care"
click at [202, 389] on select "Select Occupation Agency Automotive Blogger Cleaning Services Construction Educ…" at bounding box center [517, 410] width 631 height 42
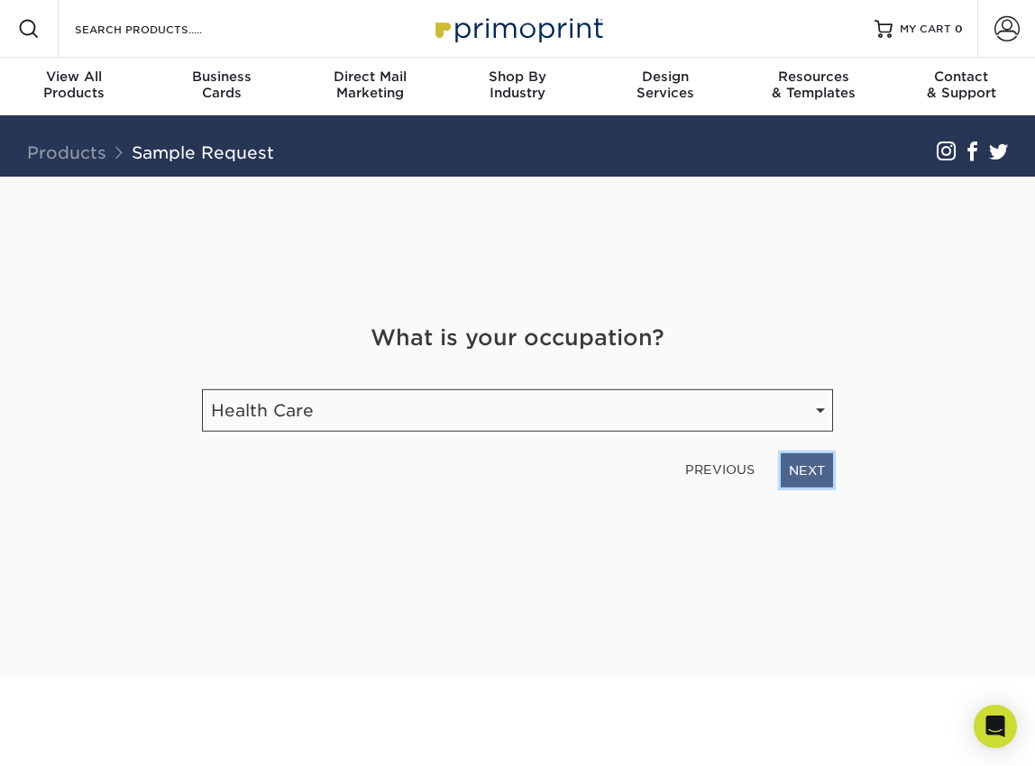
click at [802, 468] on link "NEXT" at bounding box center [807, 470] width 52 height 34
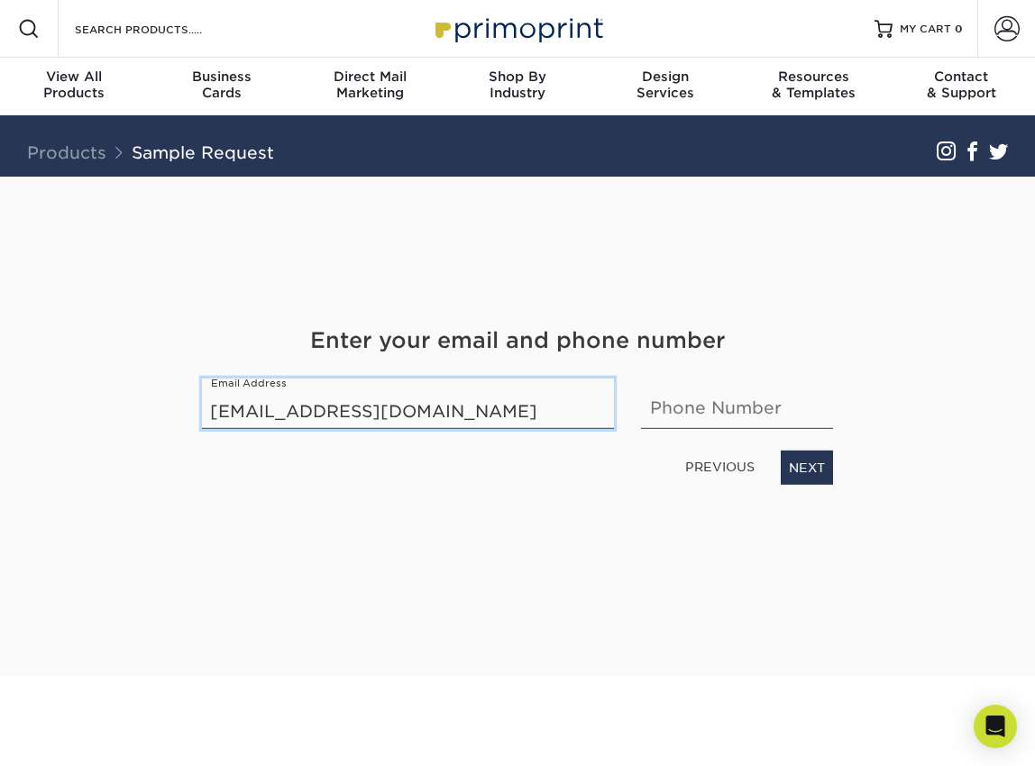
type input "palm-harborFL@HWCG.com"
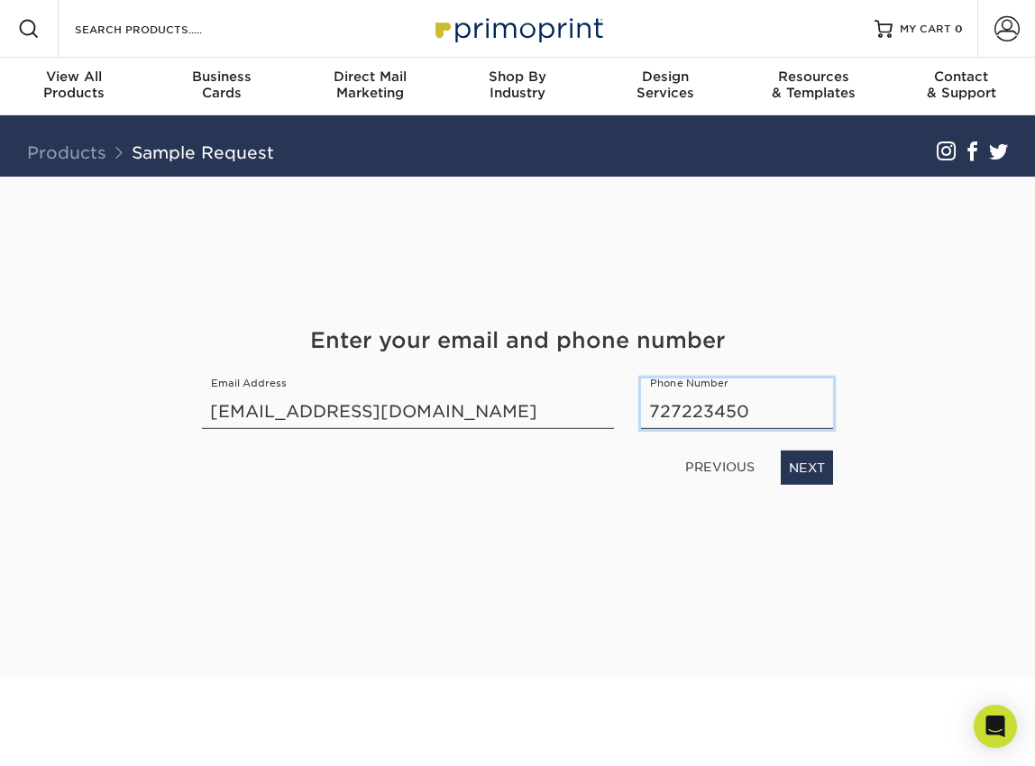
type input "7272234507"
click at [805, 465] on link "NEXT" at bounding box center [807, 468] width 52 height 34
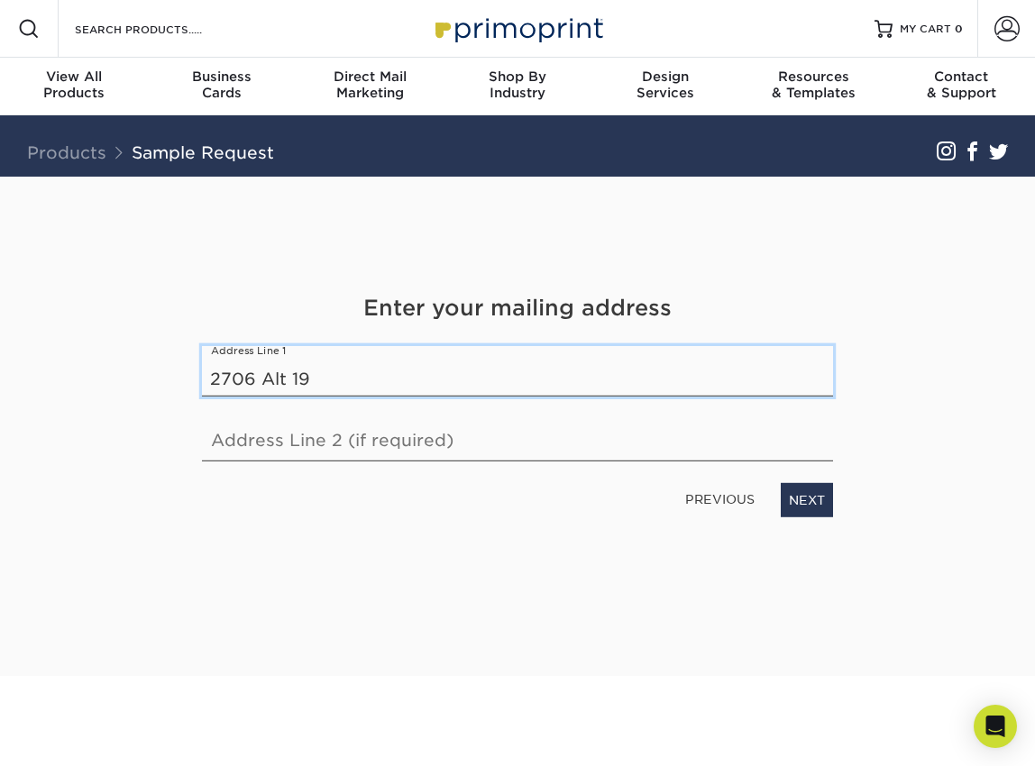
type input "2706 Alt 19"
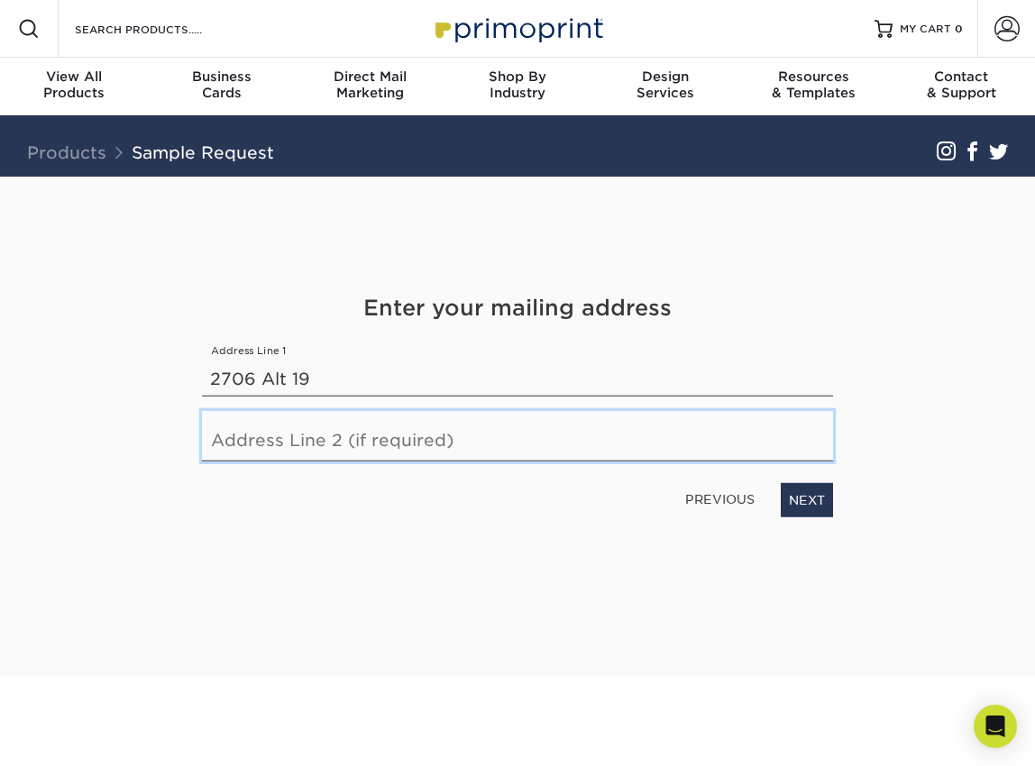
click at [226, 443] on input "text" at bounding box center [517, 436] width 631 height 50
type input "Suite 315"
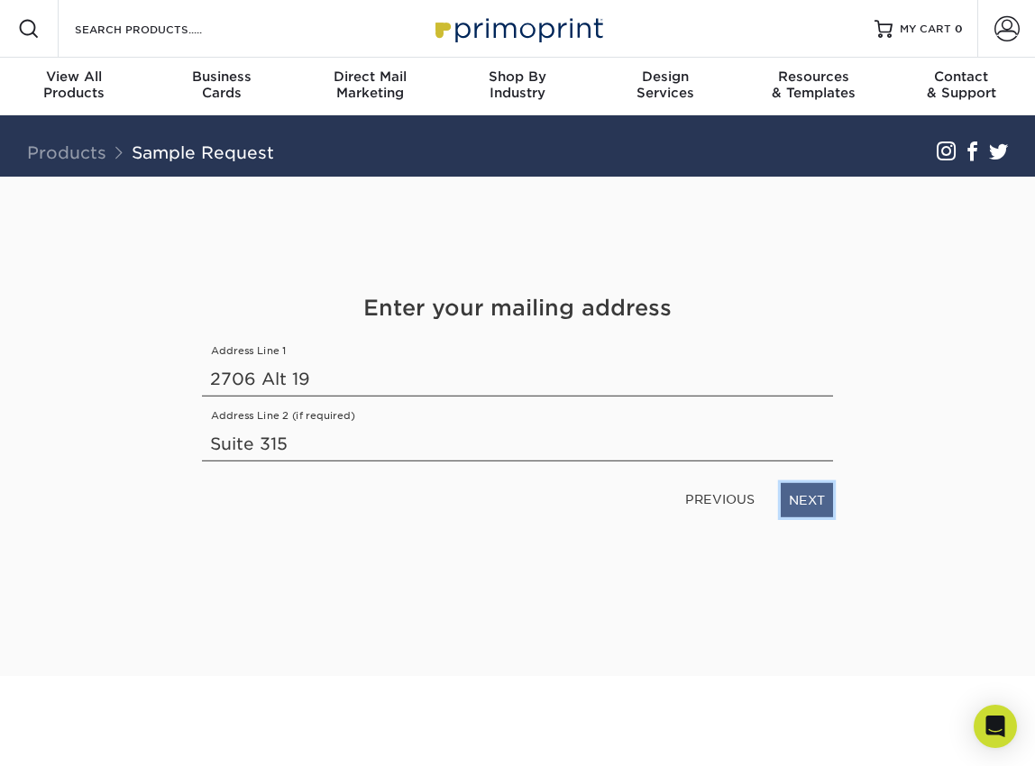
click at [806, 499] on link "NEXT" at bounding box center [807, 500] width 52 height 34
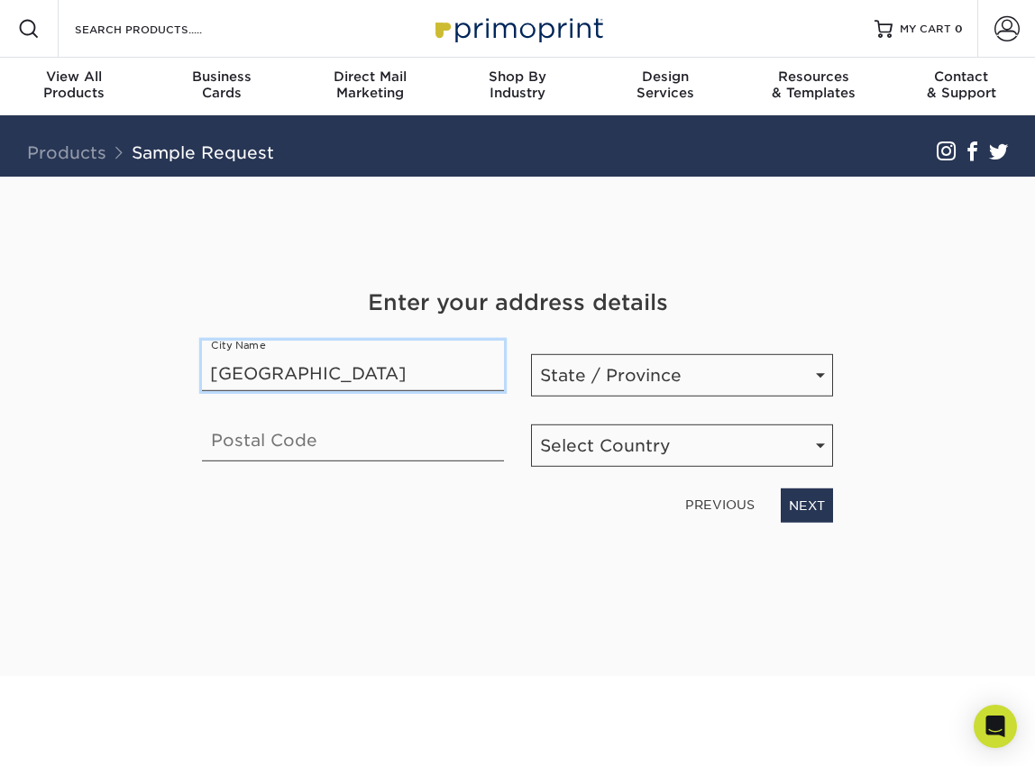
type input "Palm Harbor"
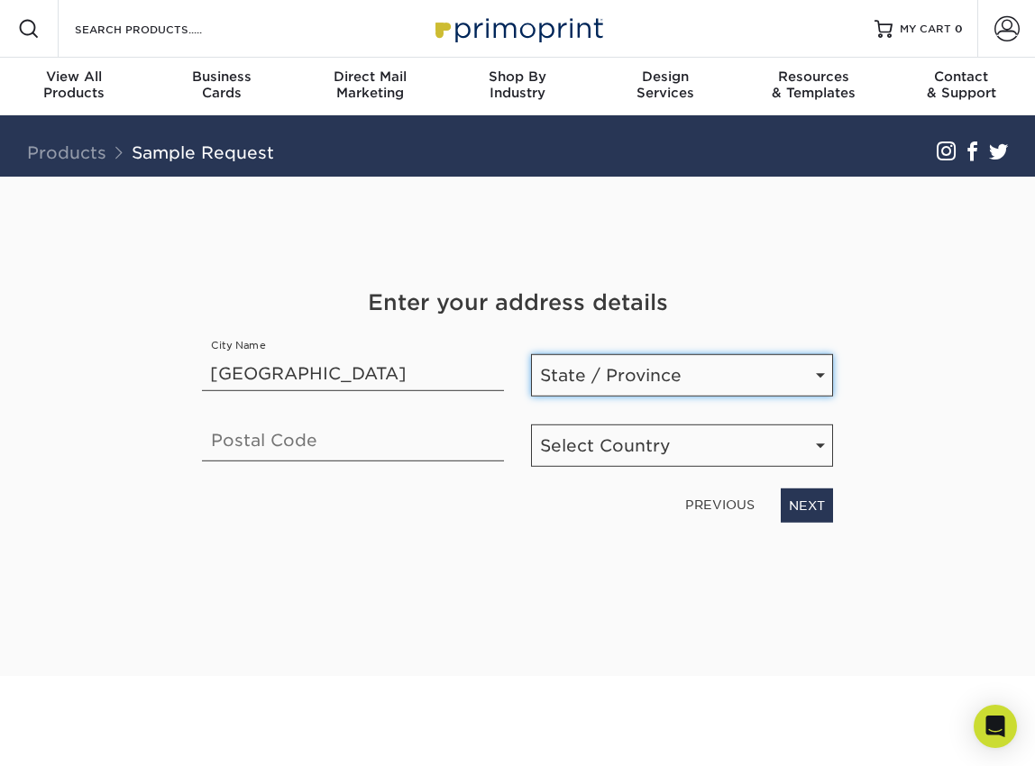
select select "FL"
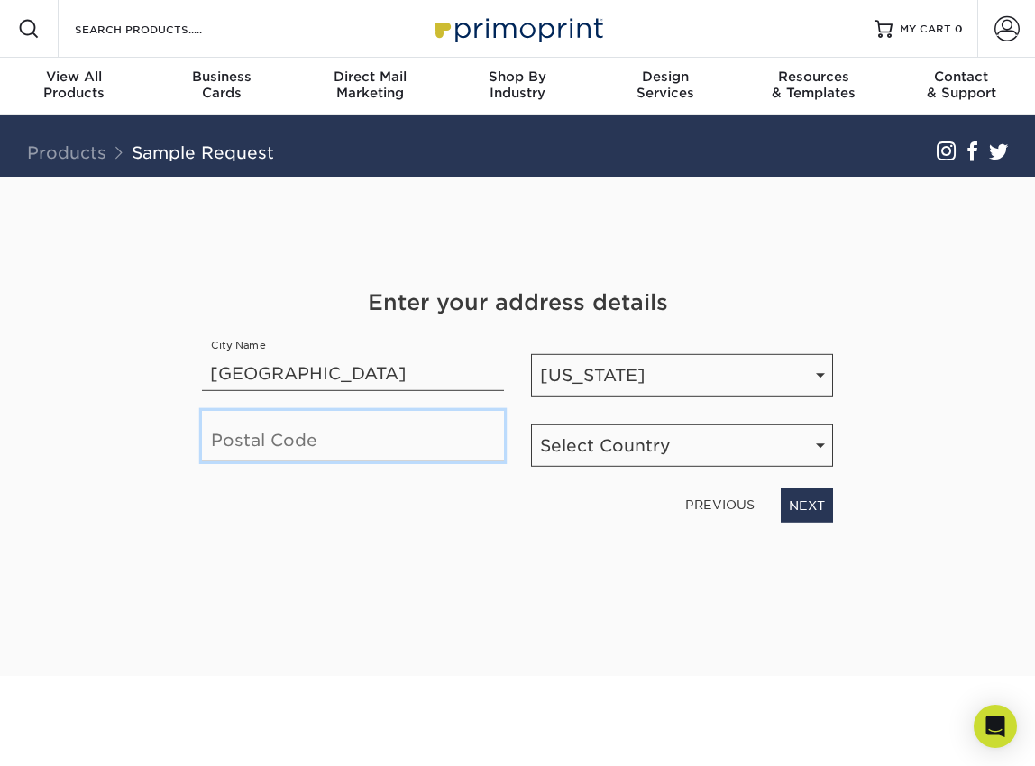
click at [251, 443] on input "text" at bounding box center [353, 436] width 302 height 50
type input "34683"
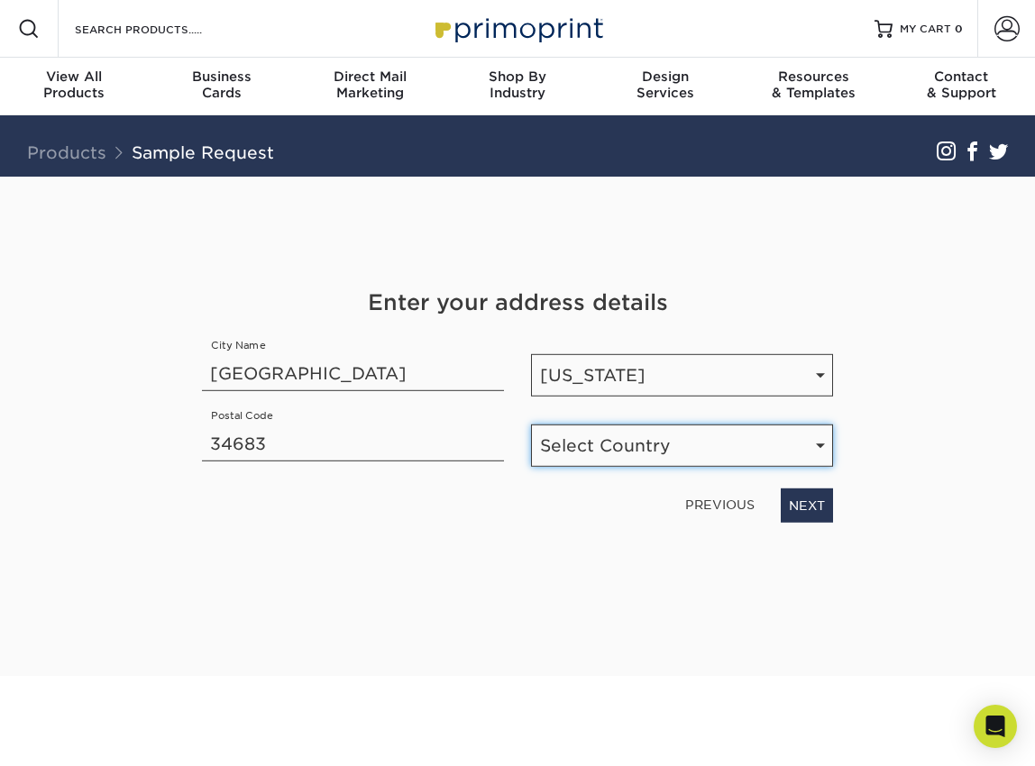
select select "US"
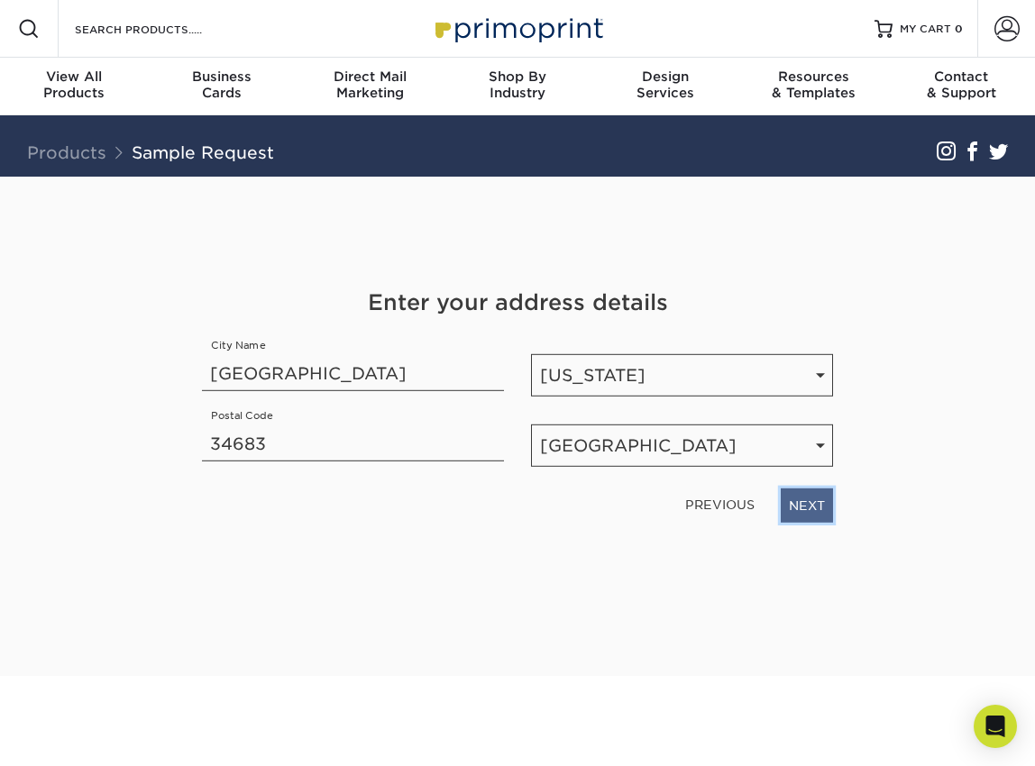
click at [809, 501] on link "NEXT" at bounding box center [807, 506] width 52 height 34
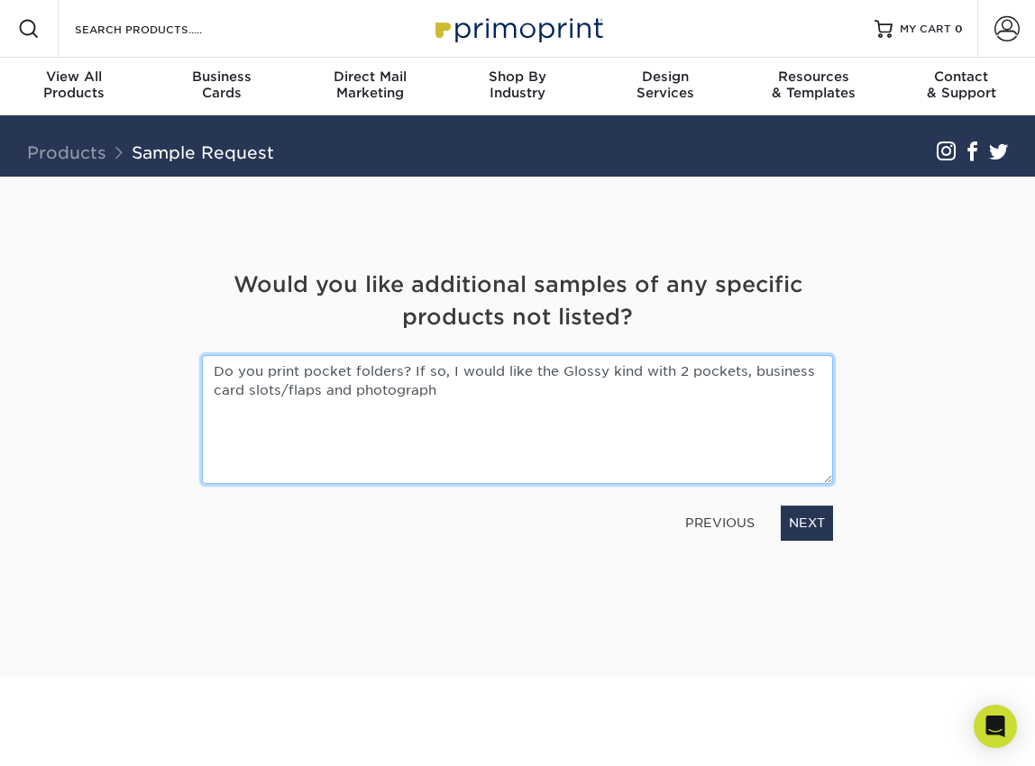
click at [356, 395] on textarea "Do you print pocket folders? If so, I would like the Glossy kind with 2 pockets…" at bounding box center [517, 419] width 631 height 129
click at [471, 393] on textarea "Do you print pocket folders? If so, I would like the Glossy kind with 2 pockets…" at bounding box center [517, 419] width 631 height 129
type textarea "Do you print pocket folders? If so, I would like the Glossy kind with 2 pockets…"
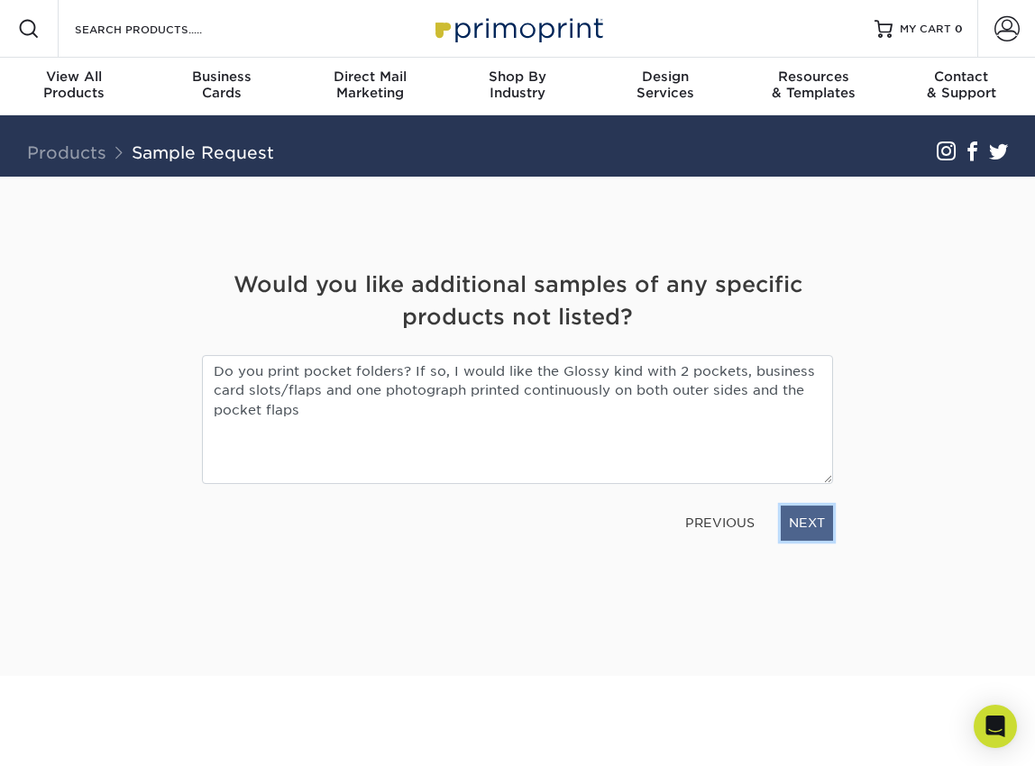
click at [802, 523] on link "NEXT" at bounding box center [807, 523] width 52 height 34
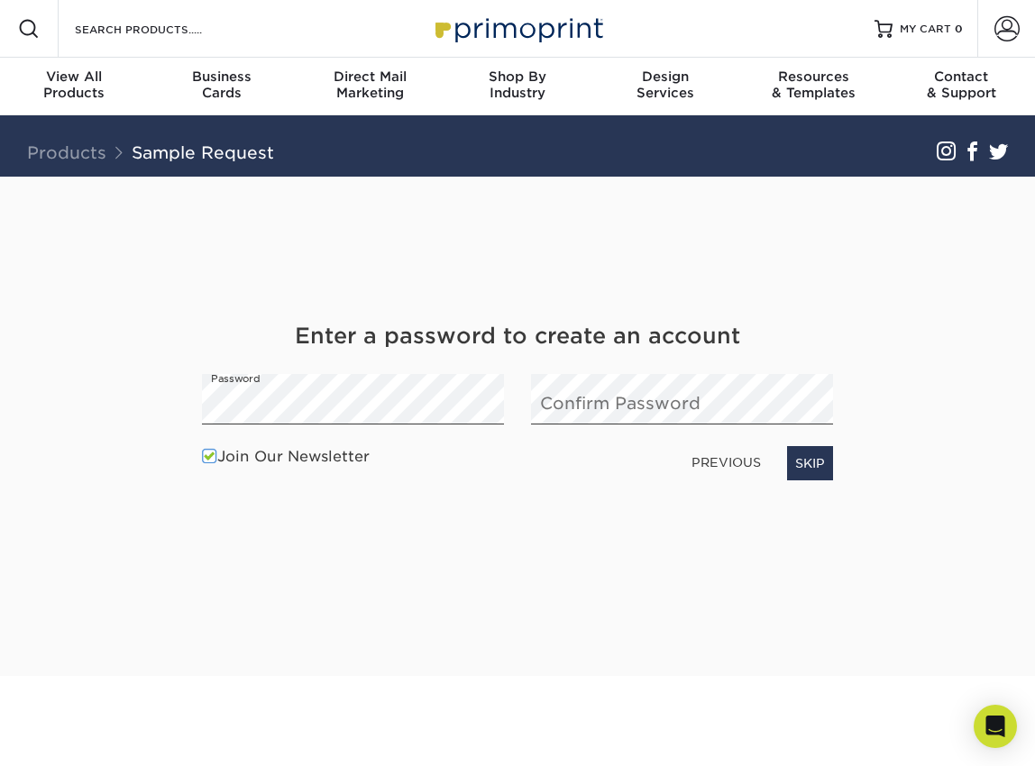
click at [209, 455] on span at bounding box center [209, 456] width 15 height 17
click at [0, 0] on input "Join Our Newsletter" at bounding box center [0, 0] width 0 height 0
click at [810, 465] on link "SKIP" at bounding box center [810, 463] width 46 height 34
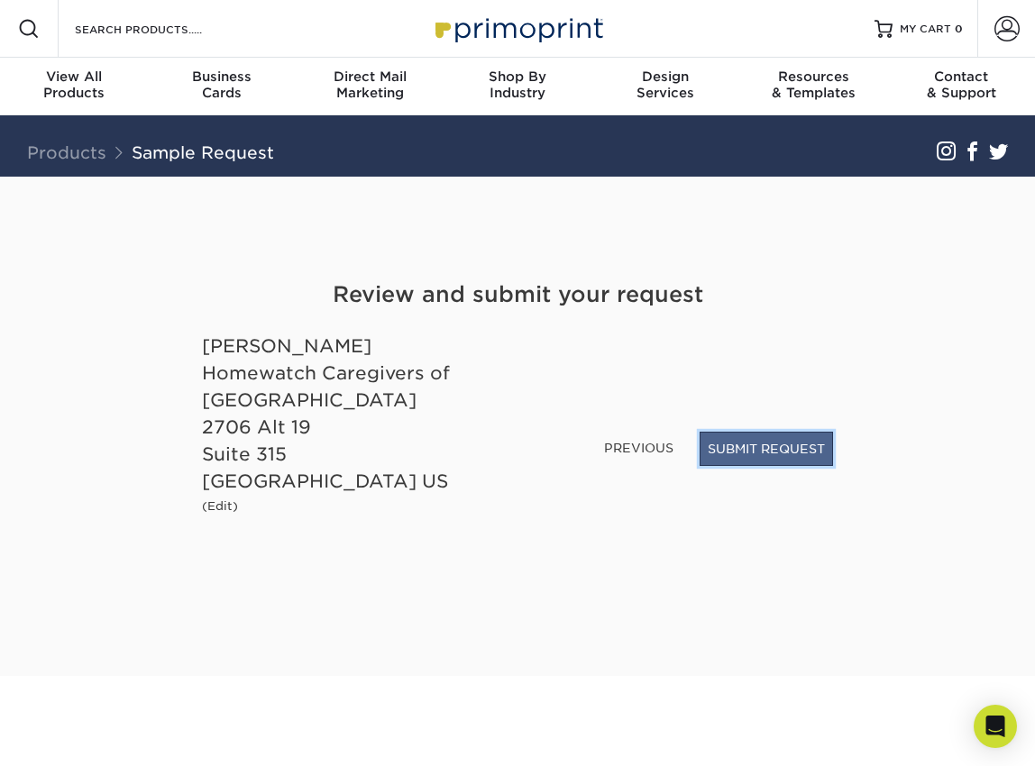
click at [773, 443] on button "SUBMIT REQUEST" at bounding box center [766, 449] width 133 height 34
